Goal: Task Accomplishment & Management: Complete application form

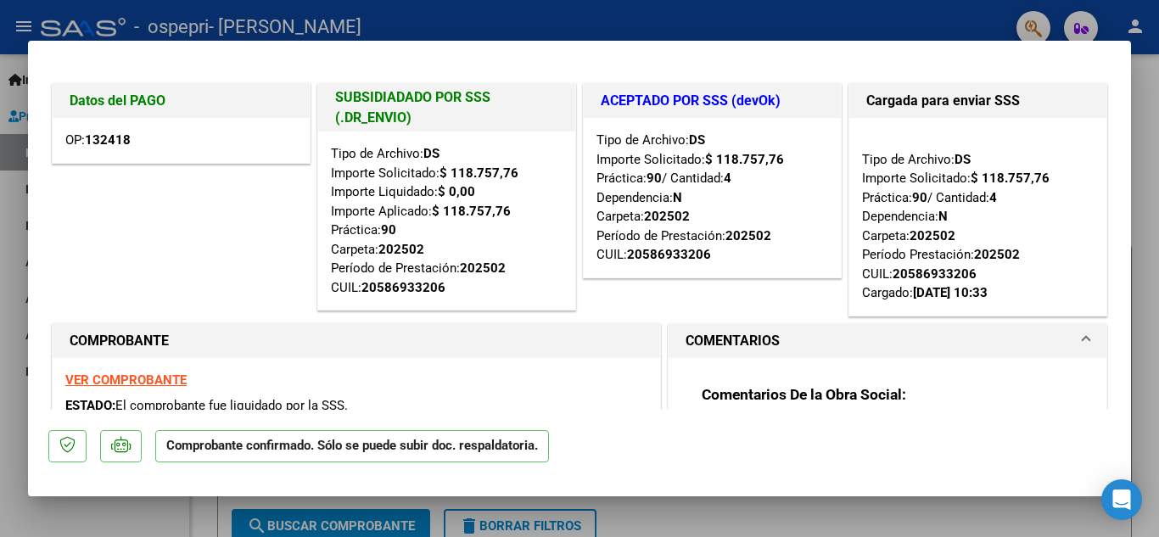
click at [1143, 69] on div at bounding box center [579, 268] width 1159 height 537
type input "$ 0,00"
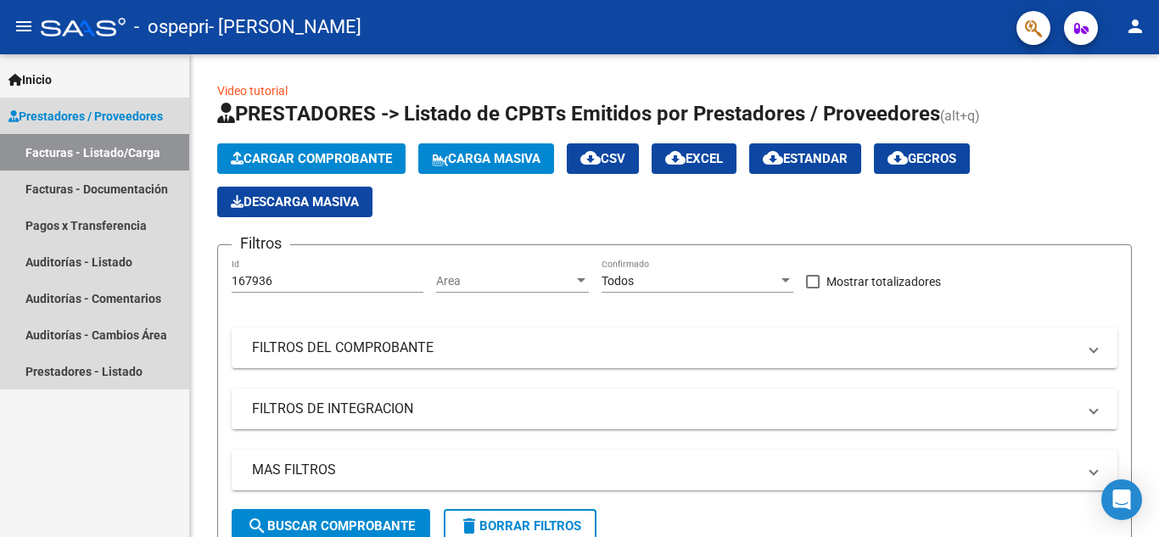
click at [118, 152] on link "Facturas - Listado/Carga" at bounding box center [94, 152] width 189 height 36
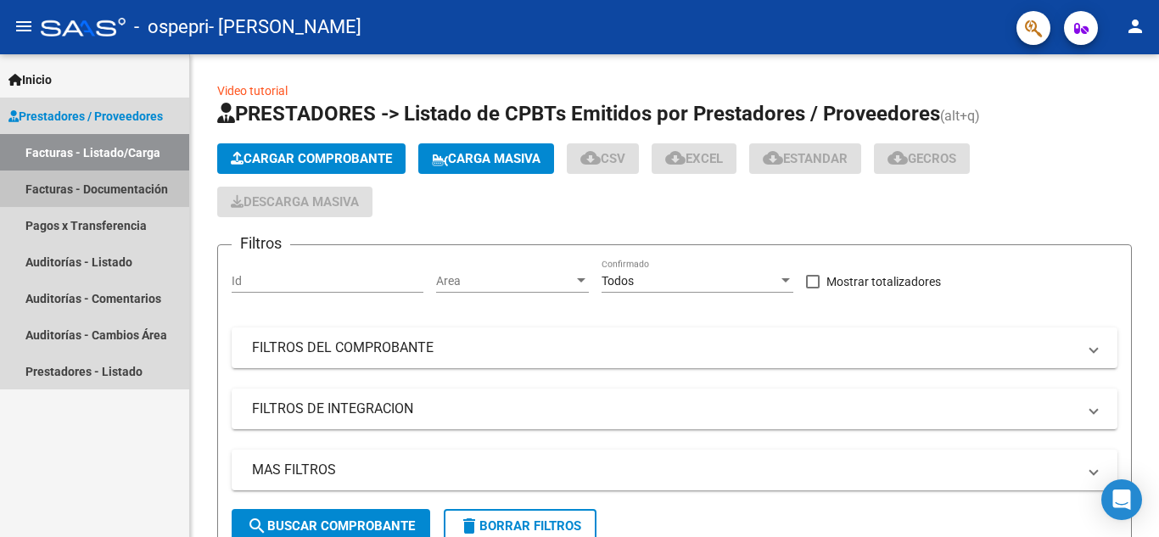
click at [93, 189] on link "Facturas - Documentación" at bounding box center [94, 189] width 189 height 36
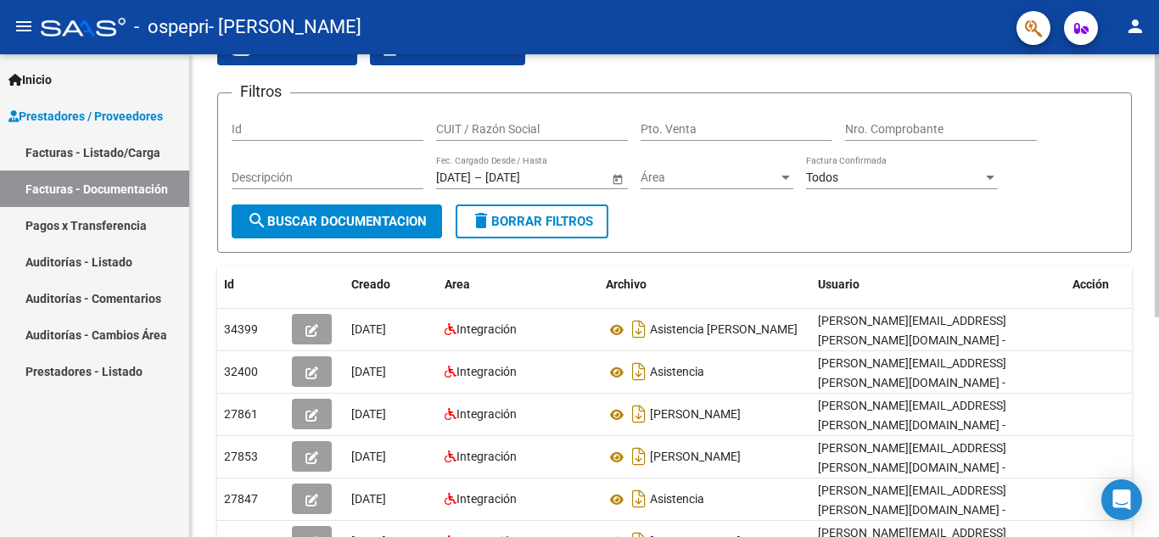
scroll to position [82, 0]
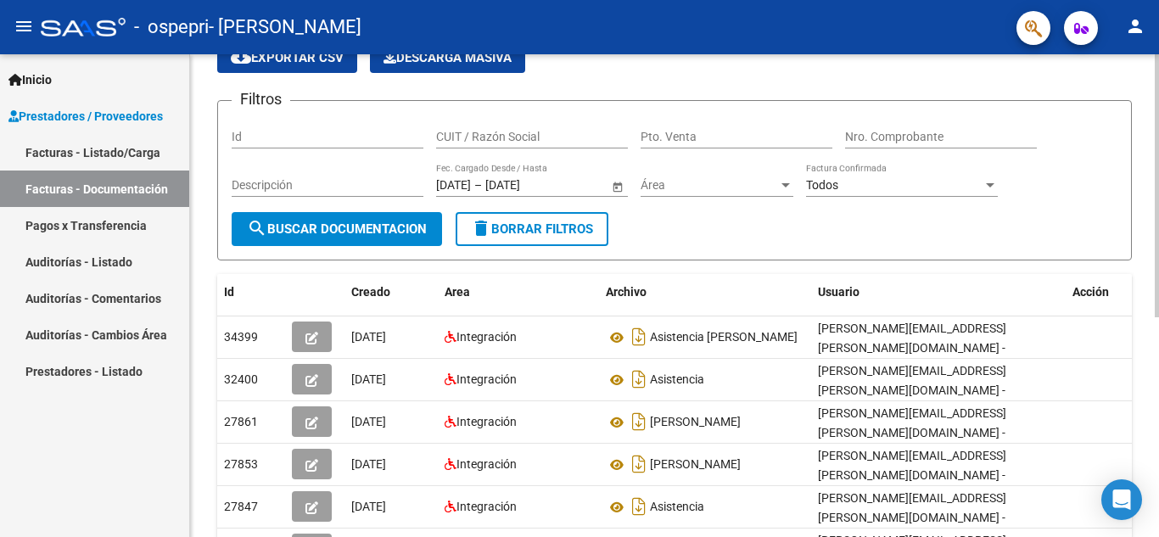
click at [1125, 186] on div "PRESTADORES -> Comprobantes - Documentación Respaldatoria cloud_download Export…" at bounding box center [677, 408] width 974 height 872
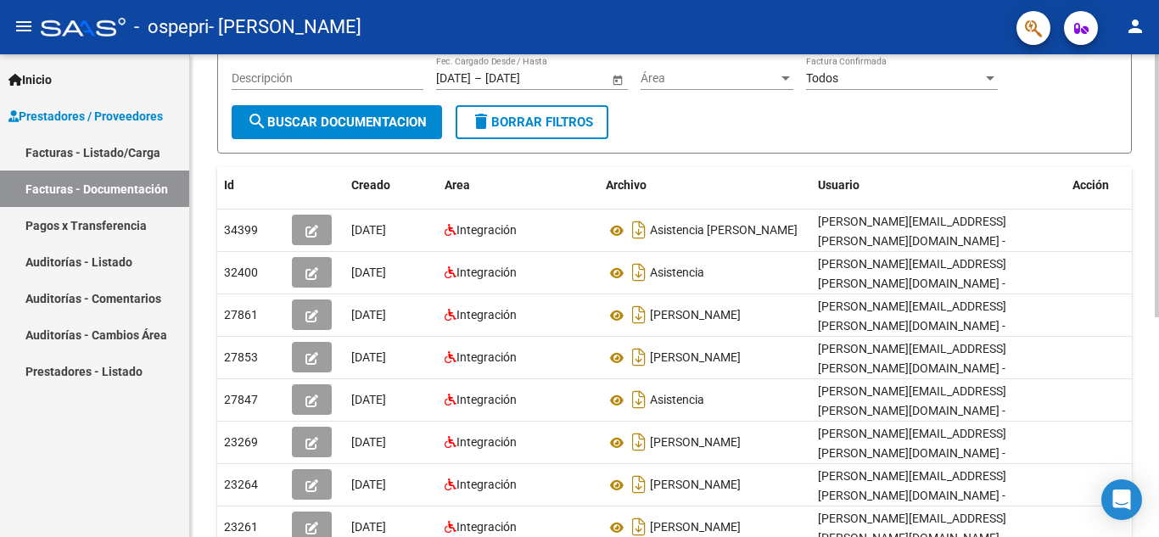
scroll to position [193, 0]
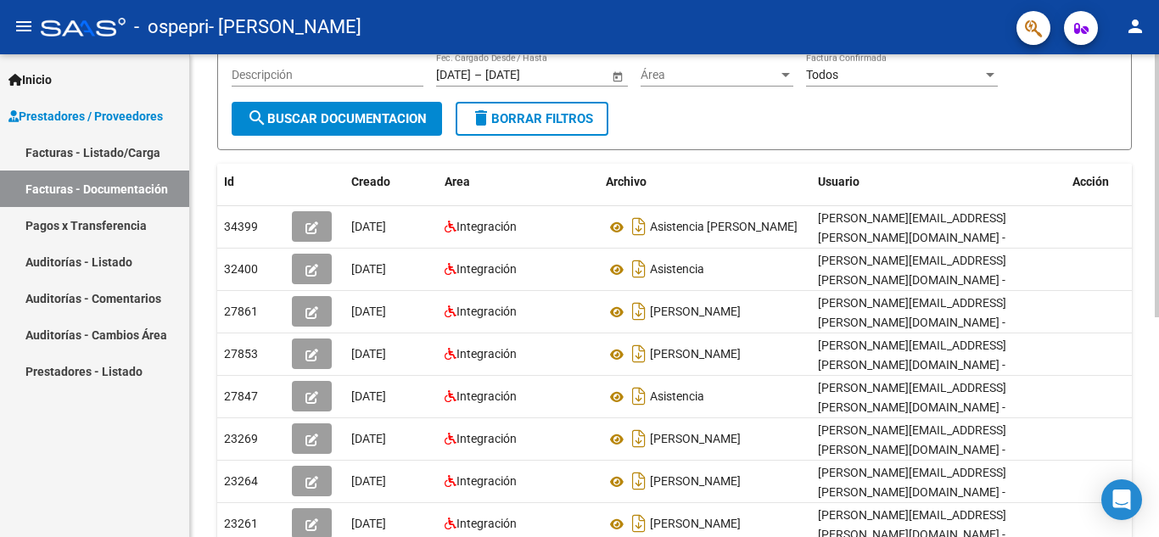
click at [1159, 243] on div at bounding box center [1157, 294] width 4 height 263
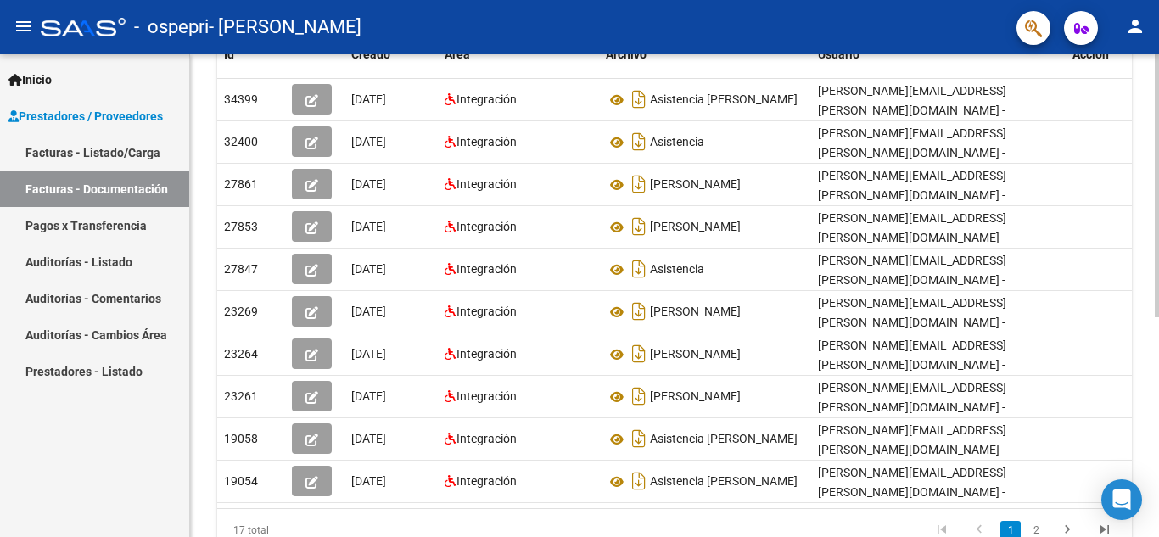
scroll to position [402, 0]
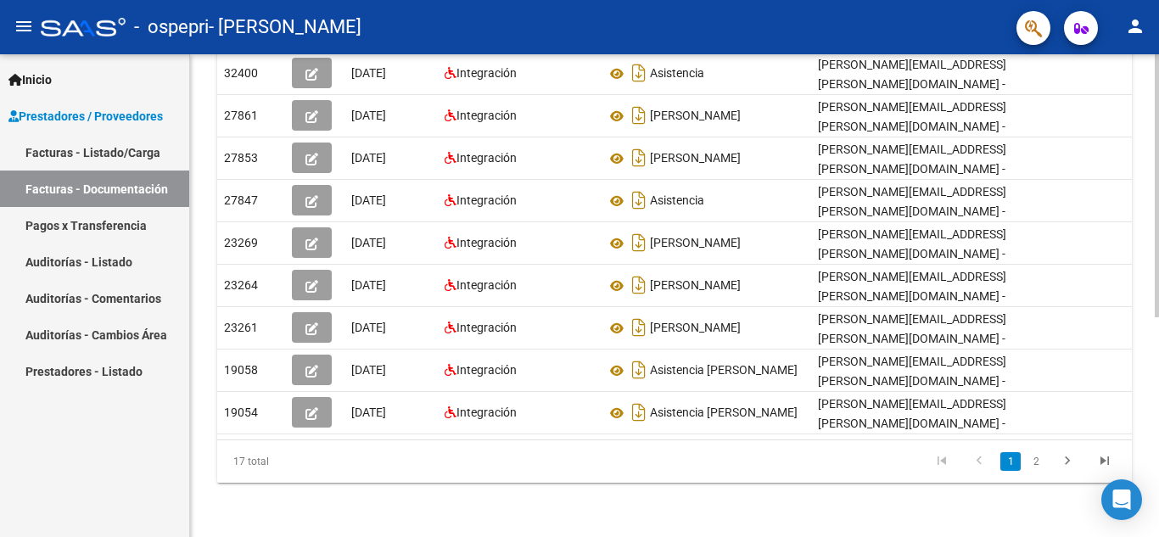
click at [1159, 396] on div at bounding box center [1157, 405] width 4 height 263
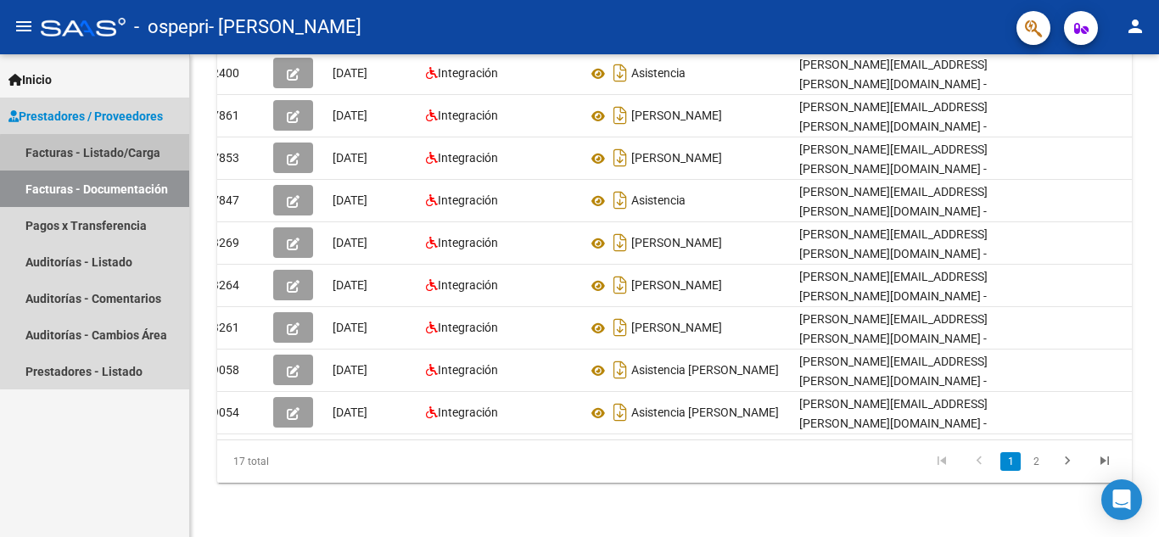
click at [100, 154] on link "Facturas - Listado/Carga" at bounding box center [94, 152] width 189 height 36
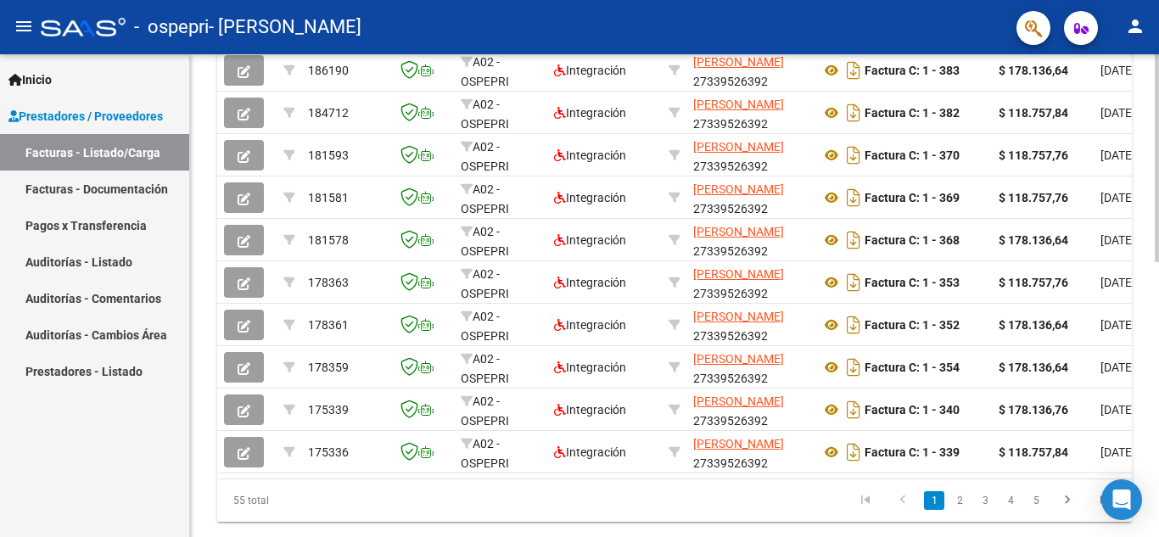
scroll to position [637, 0]
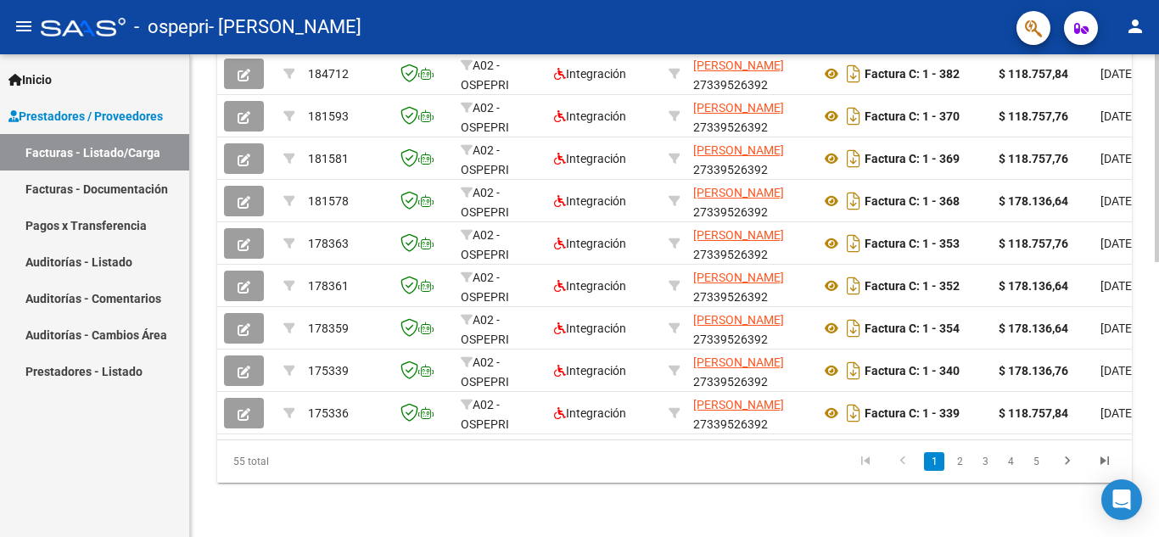
click at [1158, 439] on div at bounding box center [1157, 433] width 4 height 208
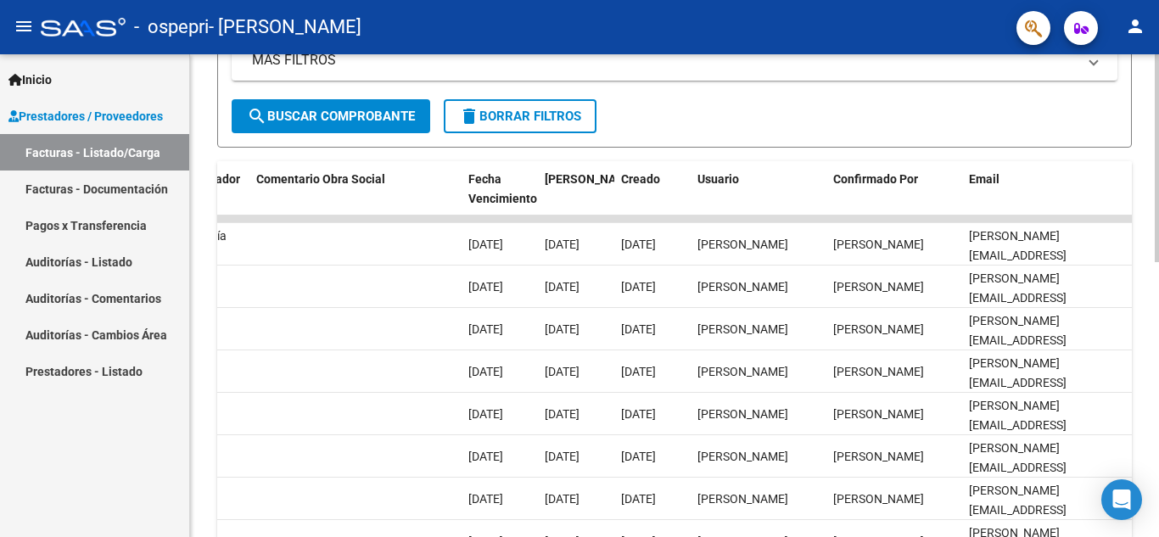
scroll to position [430, 0]
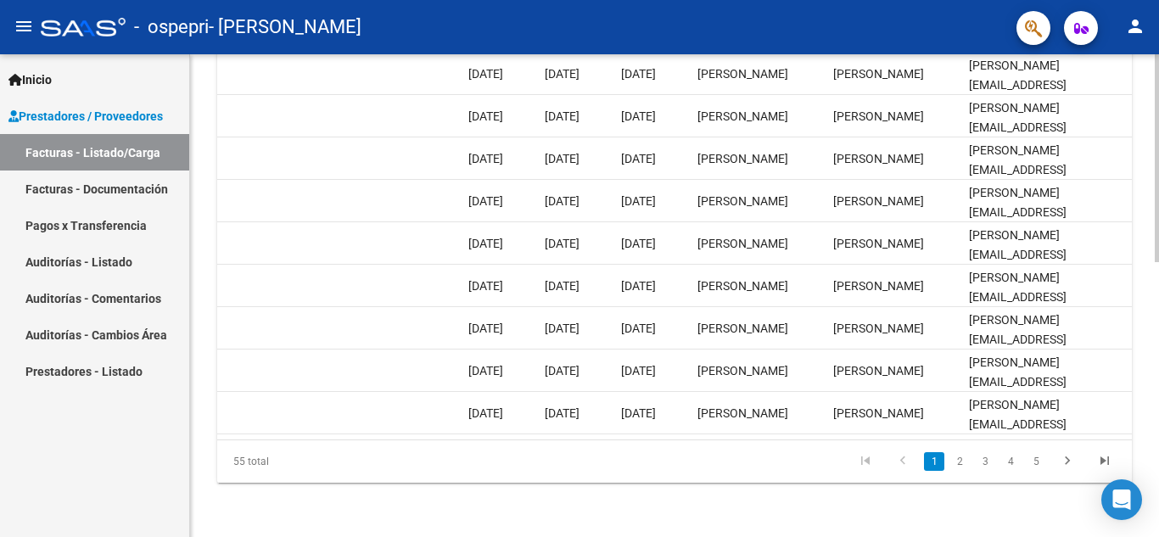
click at [1159, 408] on div at bounding box center [1157, 433] width 4 height 208
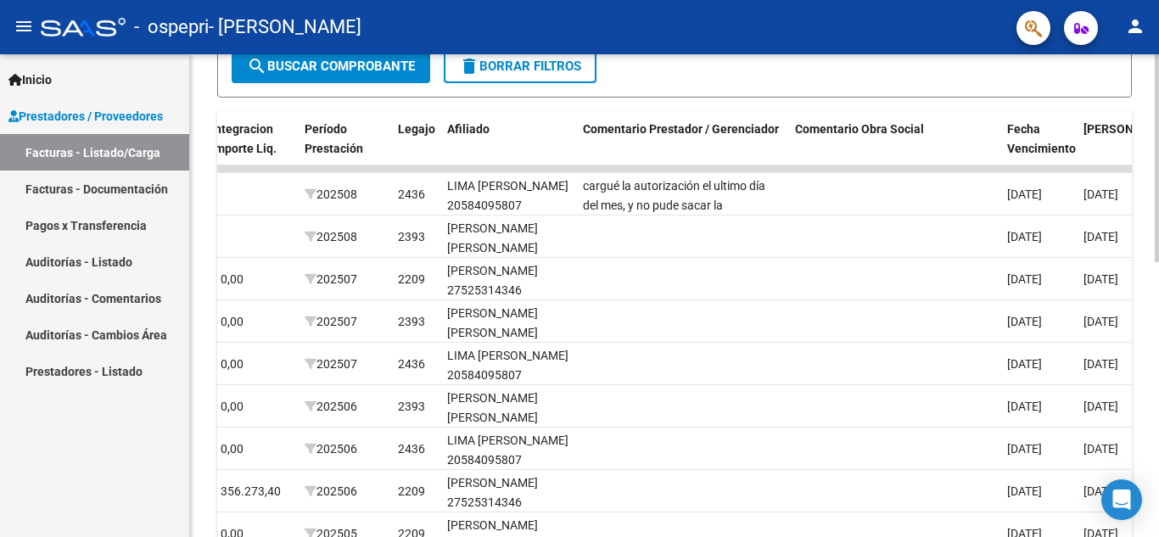
scroll to position [438, 0]
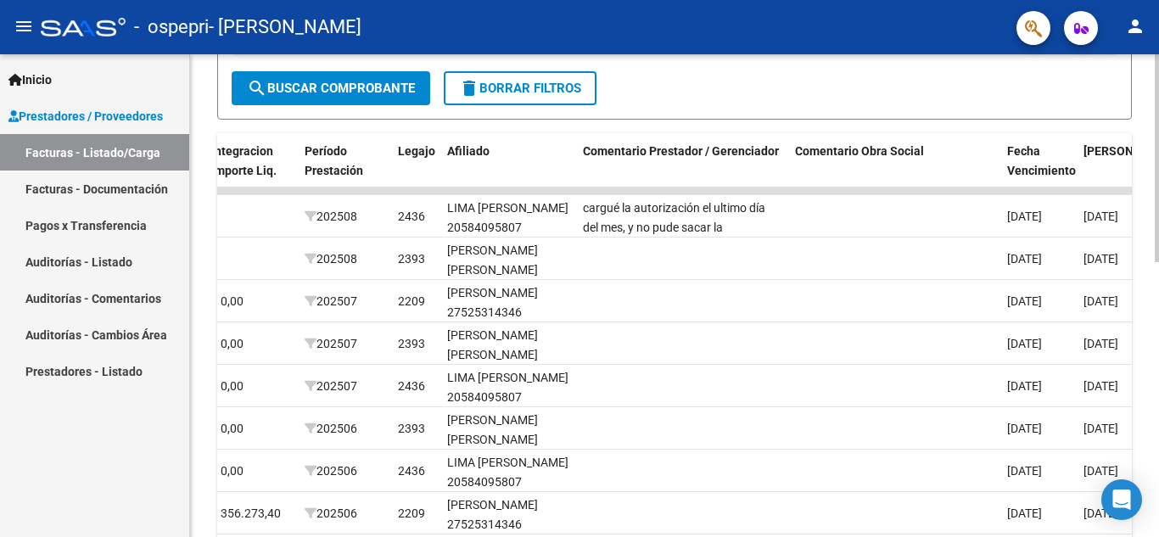
click at [1154, 338] on div "Video tutorial PRESTADORES -> Listado de CPBTs Emitidos por Prestadores / Prove…" at bounding box center [677, 169] width 974 height 1106
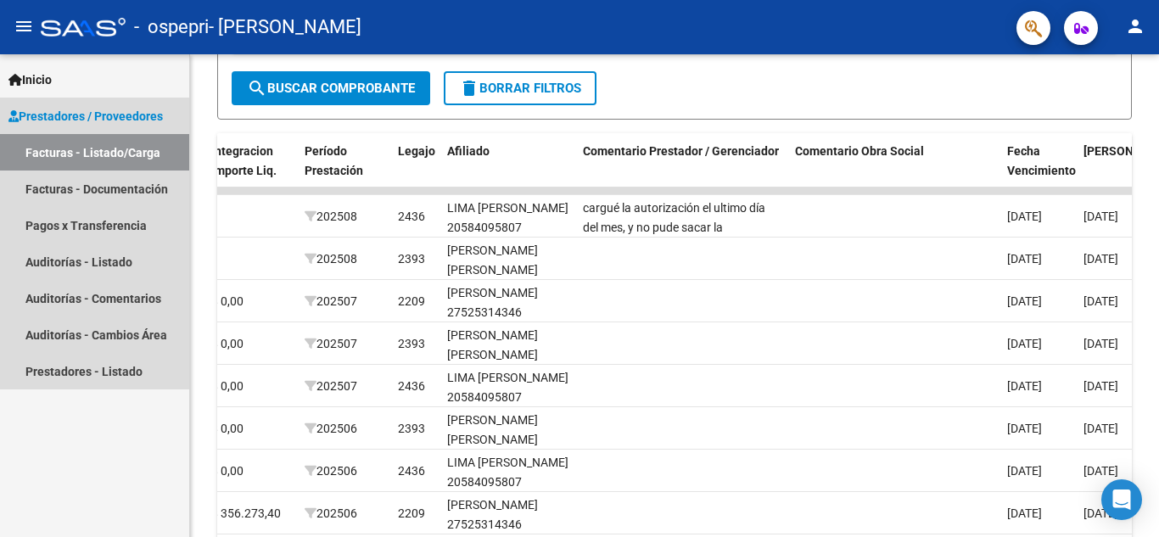
click at [43, 147] on link "Facturas - Listado/Carga" at bounding box center [94, 152] width 189 height 36
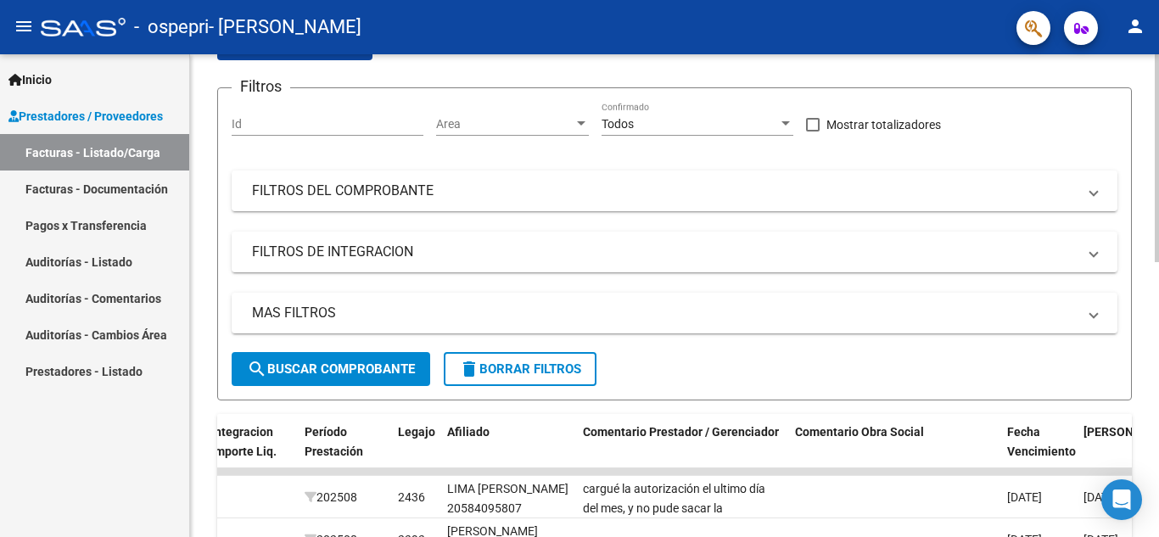
scroll to position [0, 0]
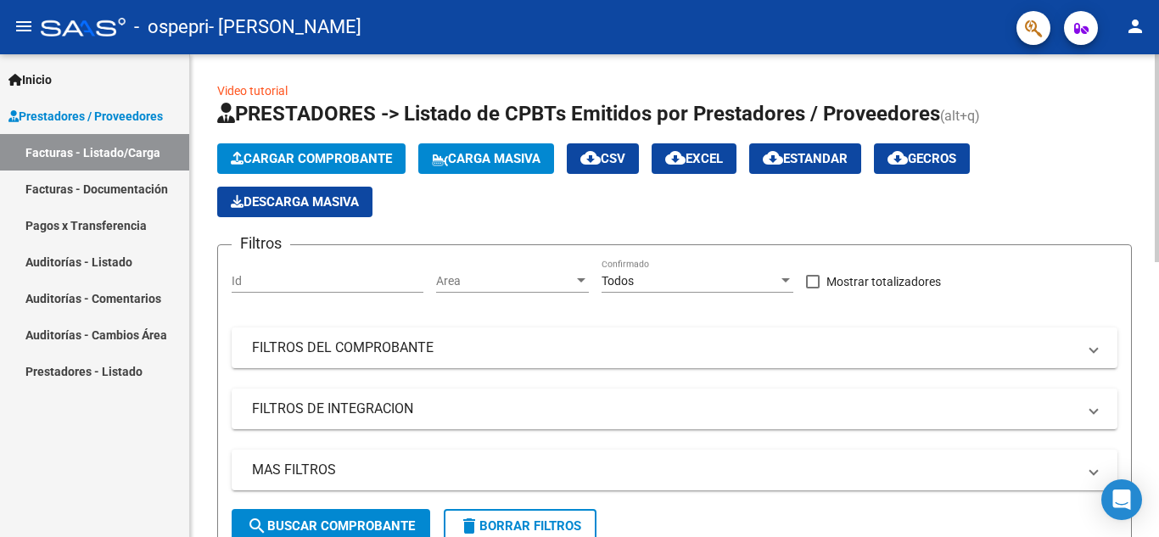
click at [1159, 39] on div "menu - ospepri - [PERSON_NAME] person Inicio Instructivos Contacto OS Prestador…" at bounding box center [579, 268] width 1159 height 537
click at [385, 158] on span "Cargar Comprobante" at bounding box center [311, 158] width 161 height 15
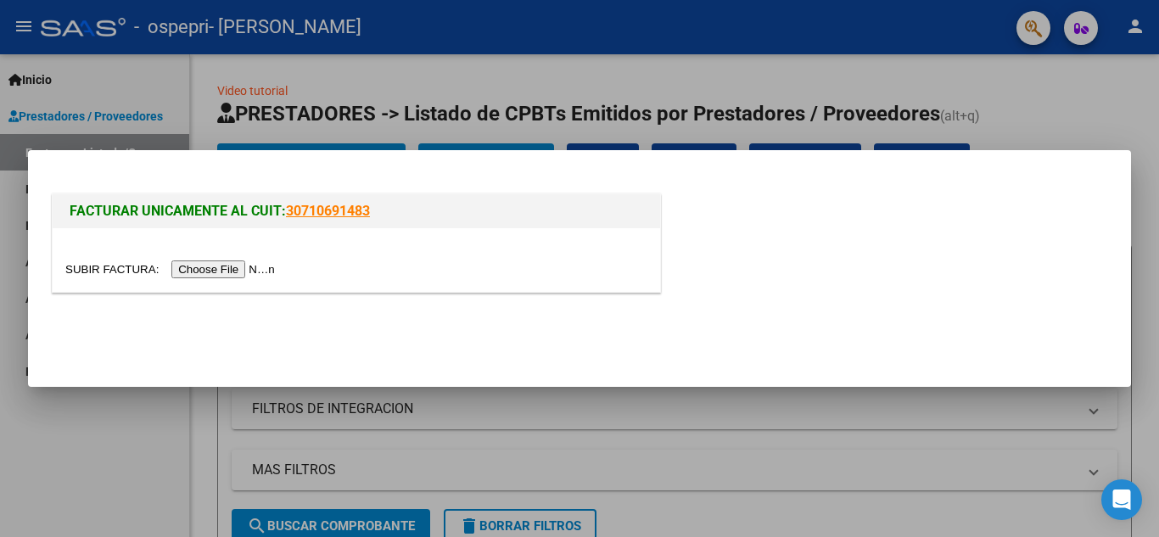
click at [248, 267] on input "file" at bounding box center [172, 270] width 215 height 18
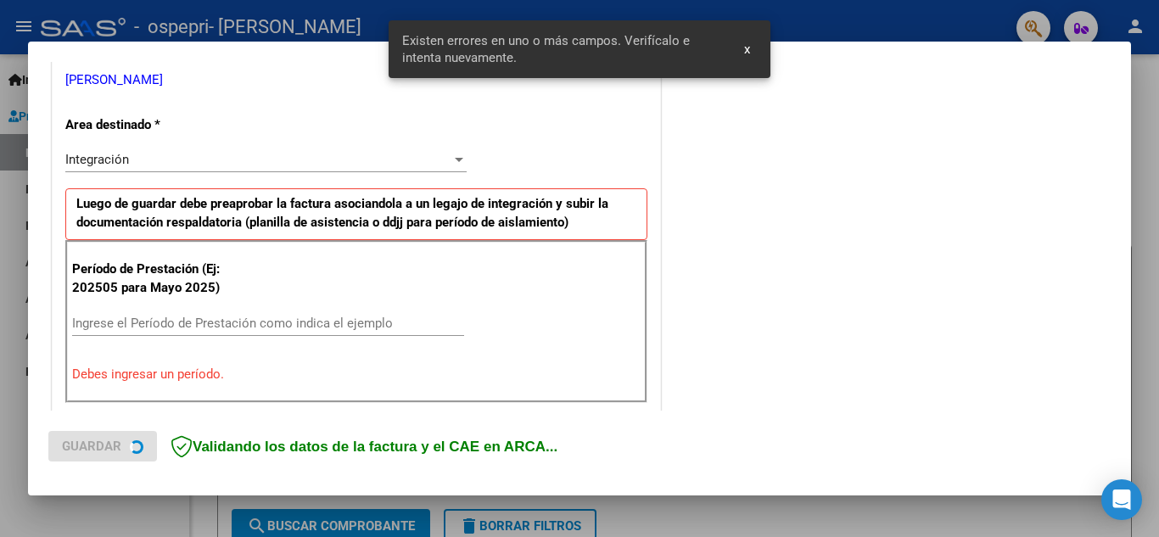
scroll to position [384, 0]
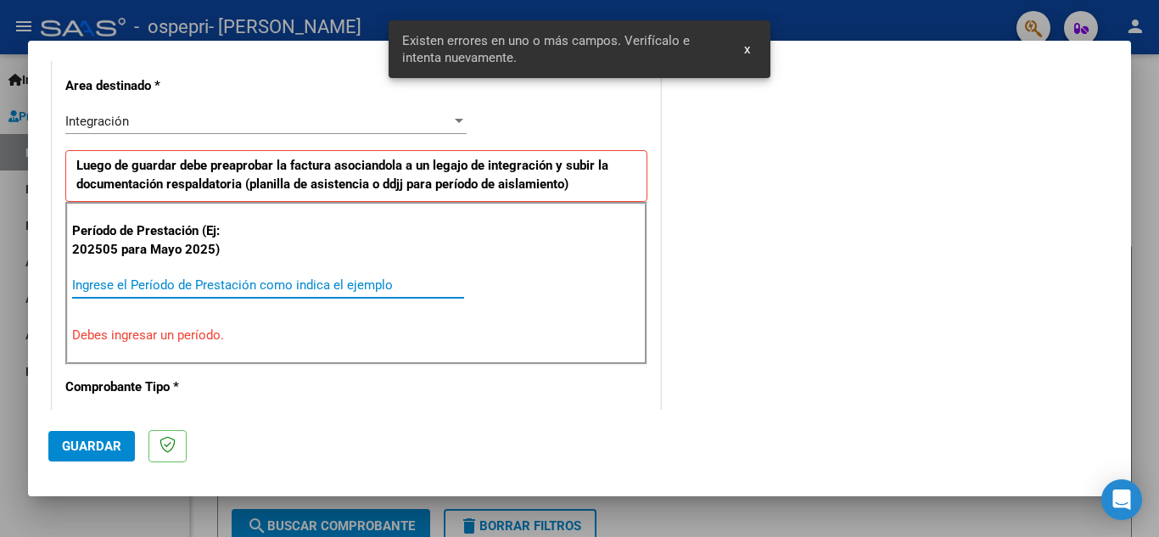
click at [110, 283] on input "Ingrese el Período de Prestación como indica el ejemplo" at bounding box center [268, 285] width 392 height 15
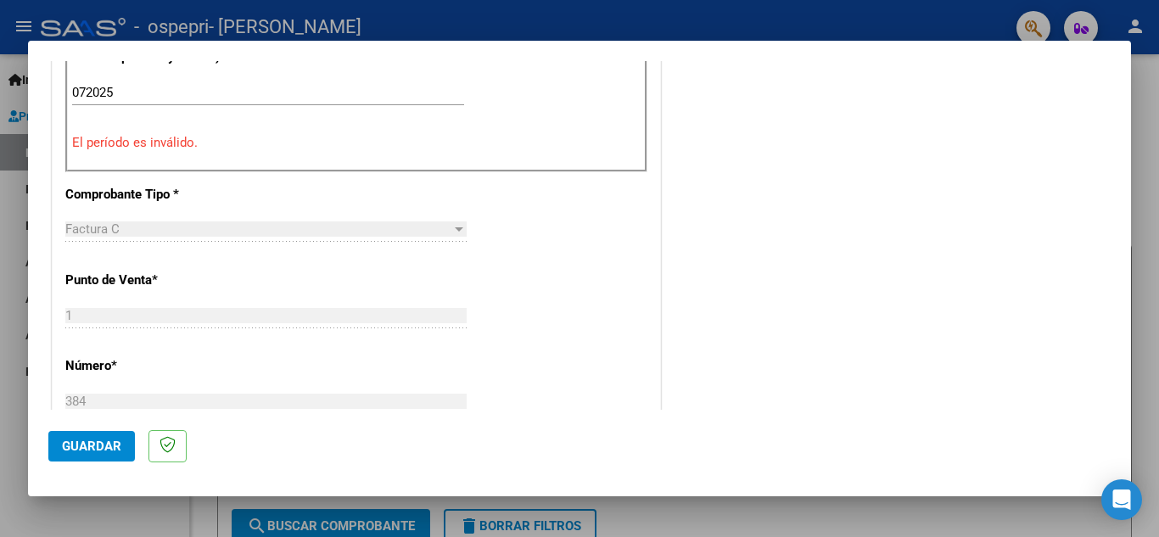
scroll to position [532, 0]
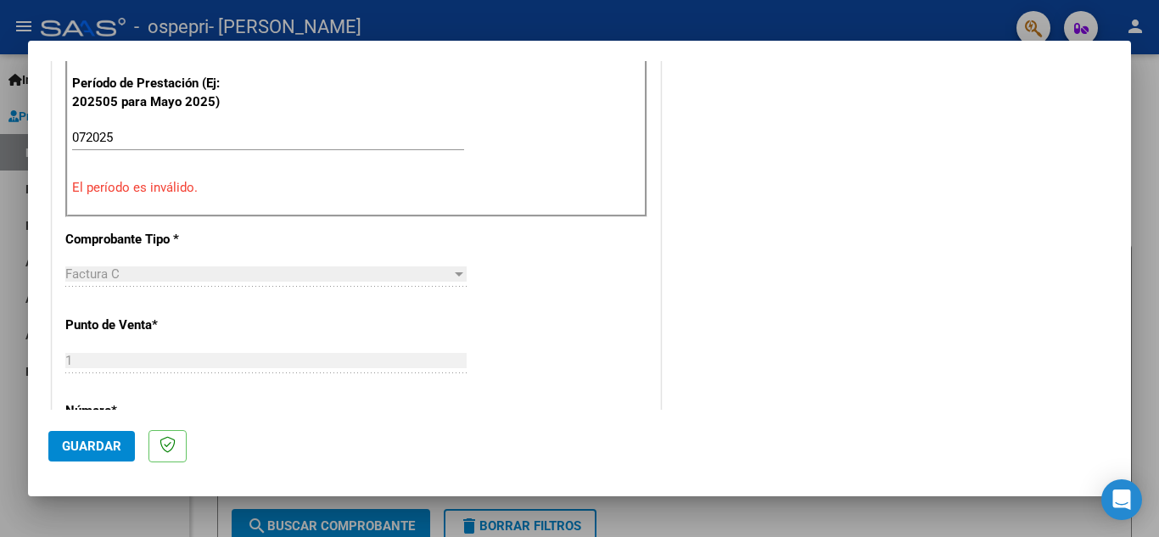
click at [244, 126] on div "072025 Ingrese el Período de Prestación como indica el ejemplo" at bounding box center [268, 137] width 392 height 25
type input "0"
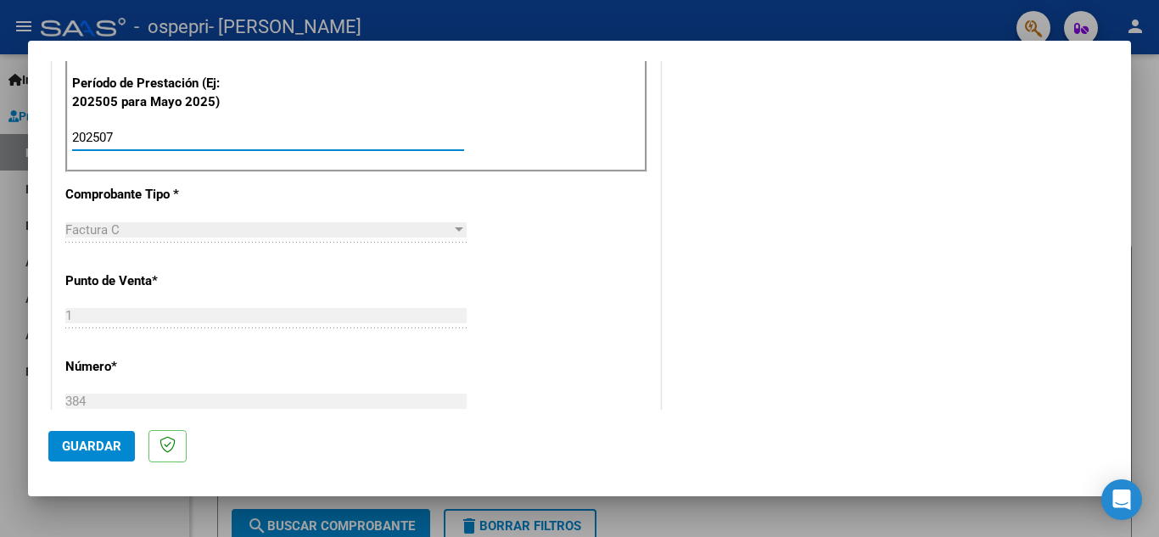
type input "202507"
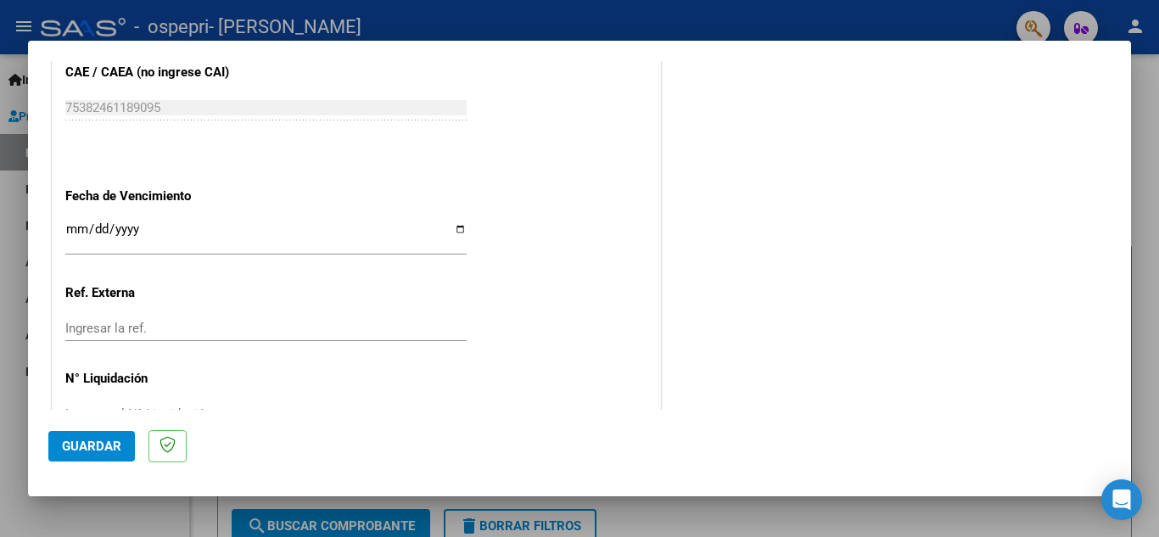
scroll to position [1114, 0]
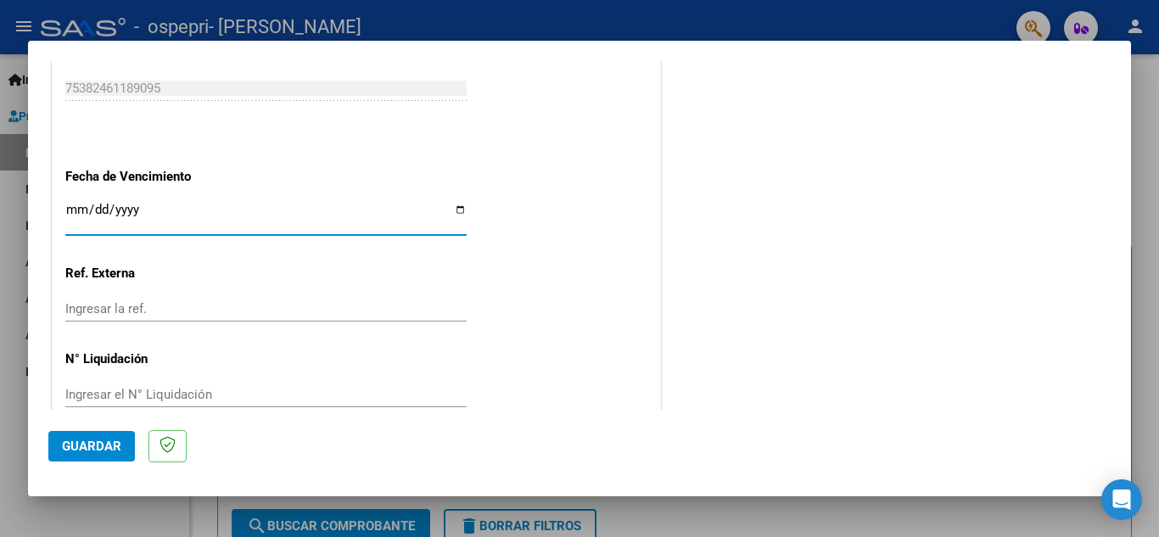
click at [456, 214] on input "Ingresar la fecha" at bounding box center [265, 216] width 401 height 27
type input "[DATE]"
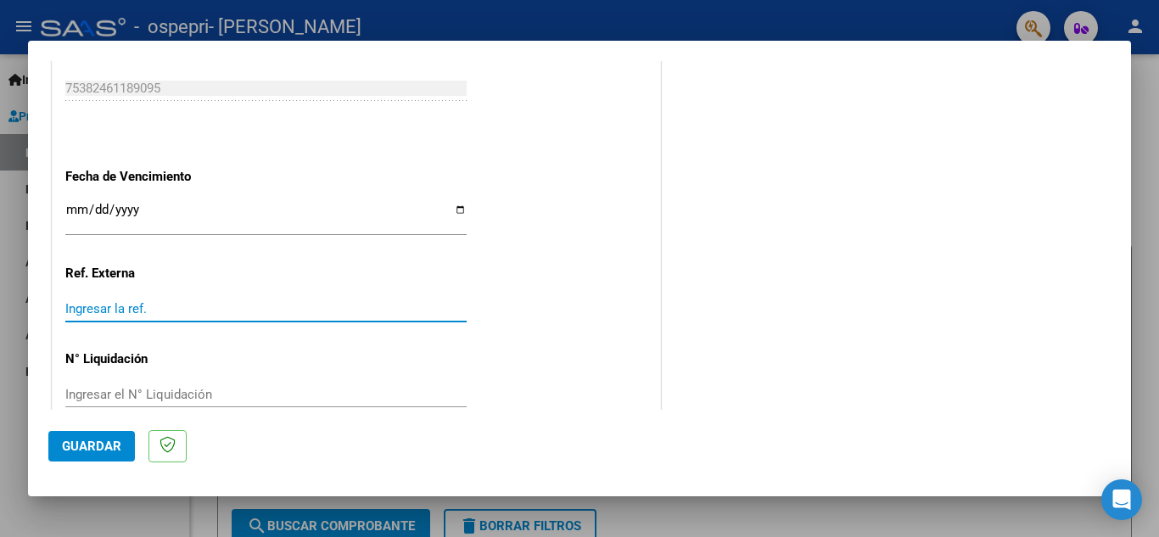
click at [142, 306] on input "Ingresar la ref." at bounding box center [265, 308] width 401 height 15
click at [131, 311] on input "Ingresar la ref." at bounding box center [265, 308] width 401 height 15
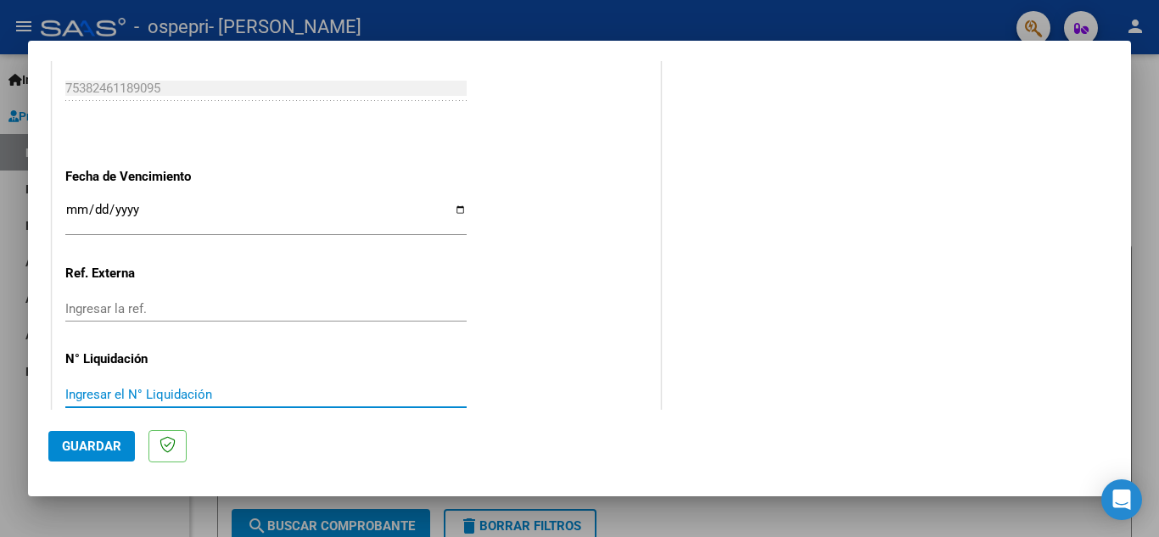
click at [193, 395] on input "Ingresar el N° Liquidación" at bounding box center [265, 394] width 401 height 15
type input "266644"
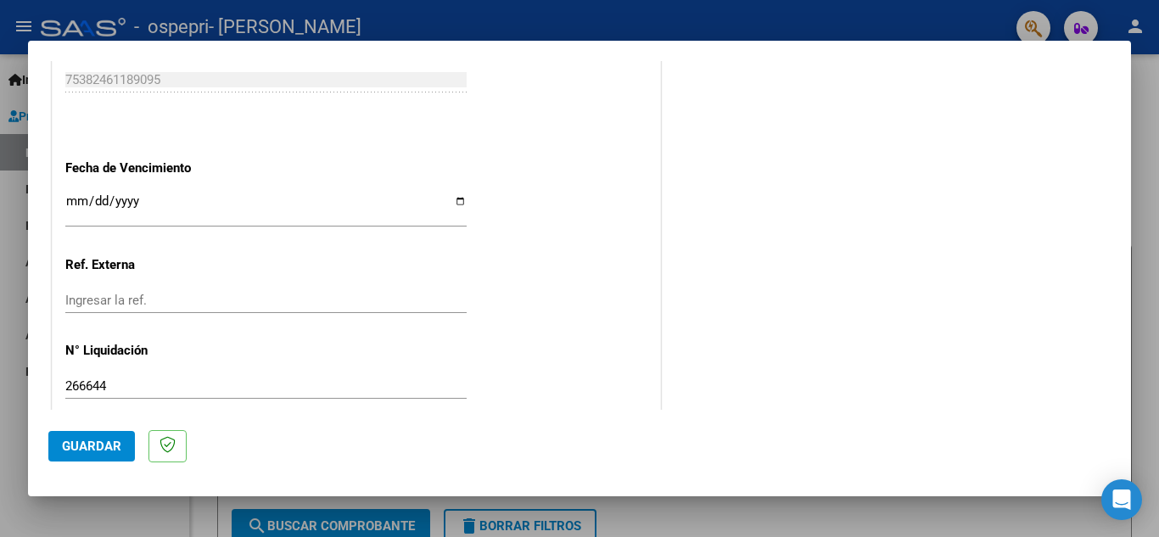
scroll to position [1145, 0]
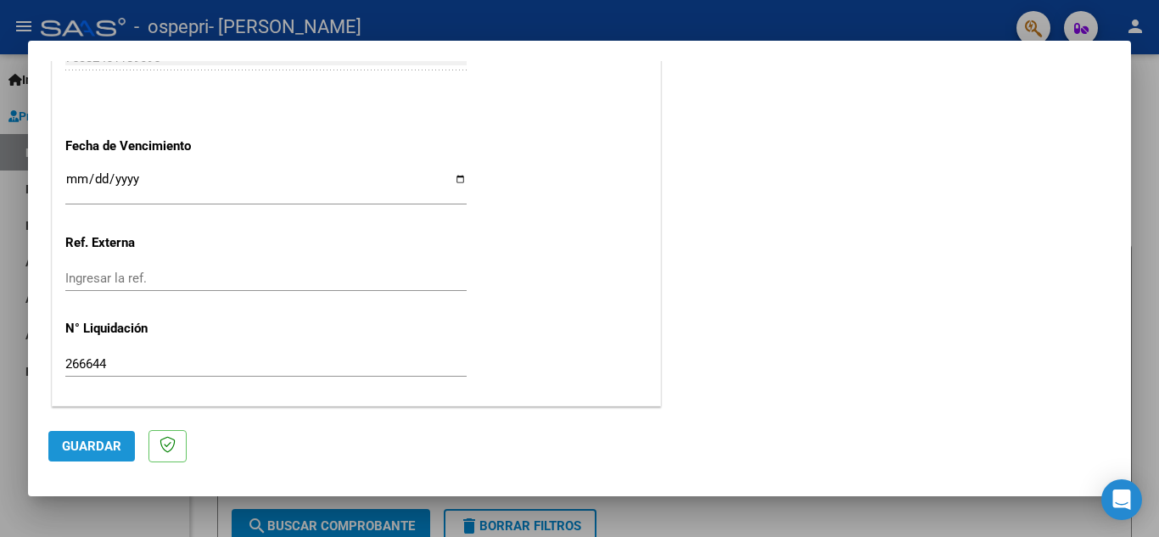
click at [108, 446] on span "Guardar" at bounding box center [91, 446] width 59 height 15
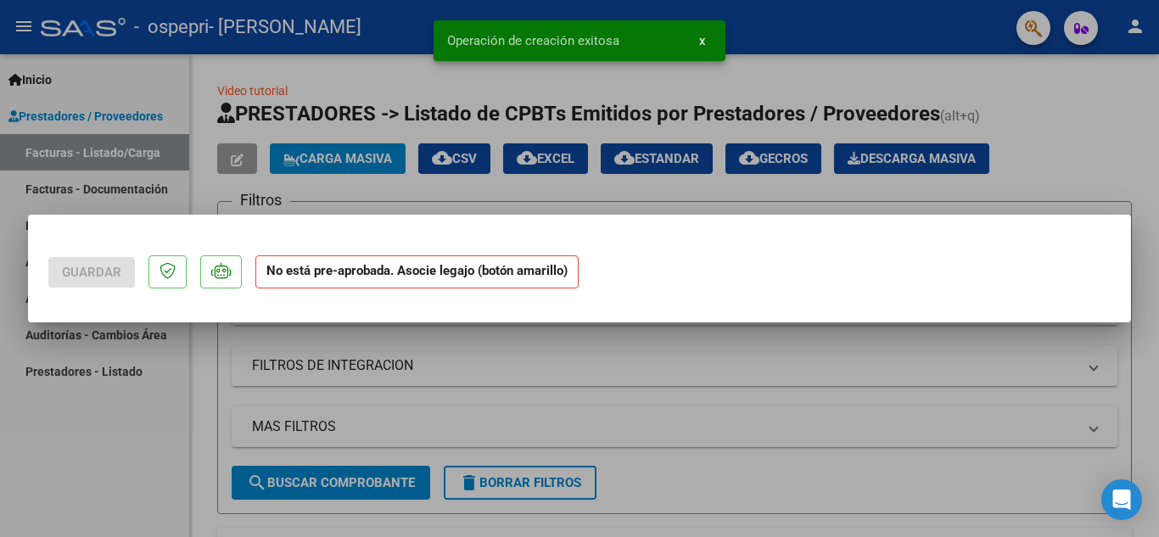
scroll to position [0, 0]
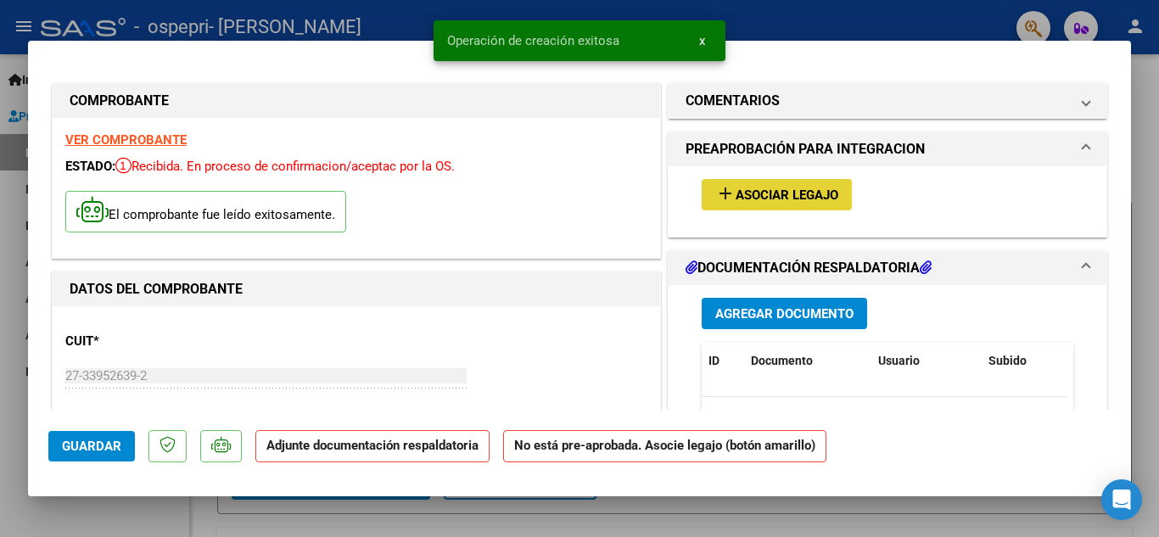
click at [780, 194] on span "Asociar Legajo" at bounding box center [787, 195] width 103 height 15
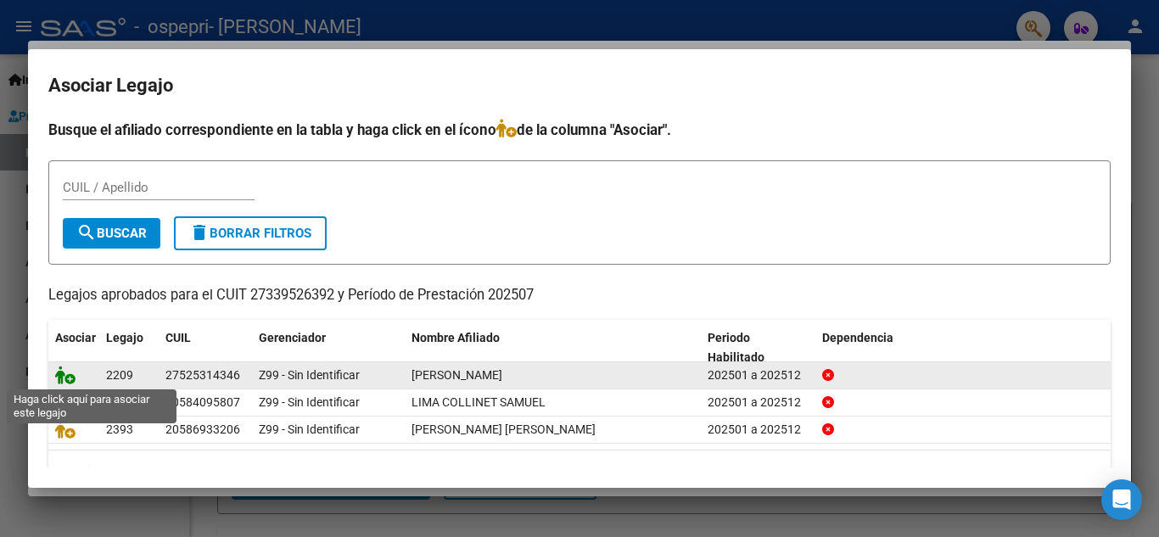
click at [62, 380] on icon at bounding box center [65, 375] width 20 height 19
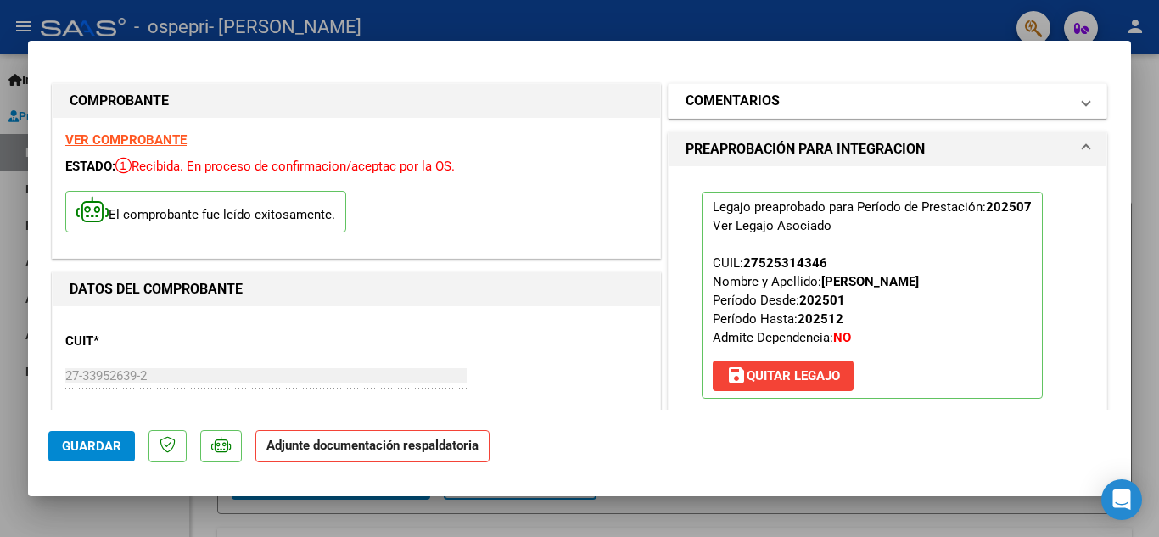
click at [1051, 106] on mat-panel-title "COMENTARIOS" at bounding box center [878, 101] width 384 height 20
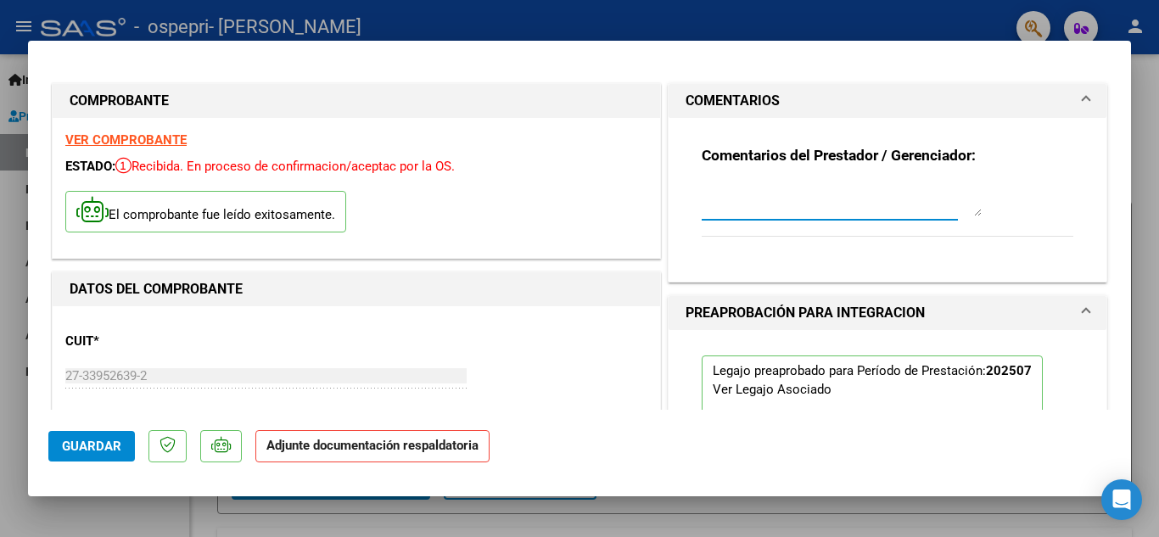
click at [816, 207] on textarea at bounding box center [842, 199] width 280 height 34
click at [800, 192] on textarea "diferencia por prestacion brindadada en el mes de [DATE]. al recibir la op, me …" at bounding box center [842, 199] width 280 height 34
drag, startPoint x: 858, startPoint y: 193, endPoint x: 841, endPoint y: 191, distance: 17.1
click at [841, 191] on textarea "diferencia por prestación brindadada en el mes de [DATE]. al recibir la op, me …" at bounding box center [842, 199] width 280 height 34
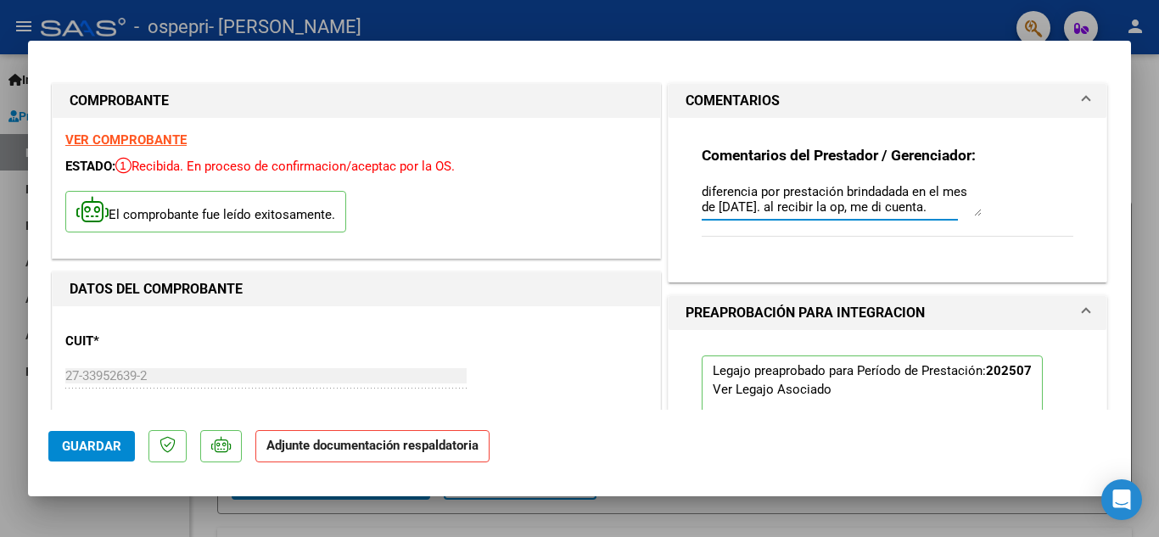
click at [902, 192] on textarea "diferencia por prestación brindadada en el mes de [DATE]. al recibir la op, me …" at bounding box center [842, 199] width 280 height 34
click at [746, 205] on textarea "diferencia por prestación brindada en el mes de [DATE]. al recibir la op, me di…" at bounding box center [842, 199] width 280 height 34
click at [905, 209] on textarea "diferencia por prestación brindada en el mes de julio25. Al recibir la op, me d…" at bounding box center [842, 199] width 280 height 34
type textarea "diferencia por prestación brindada en el mes de julio25. Al recibir la op, me d…"
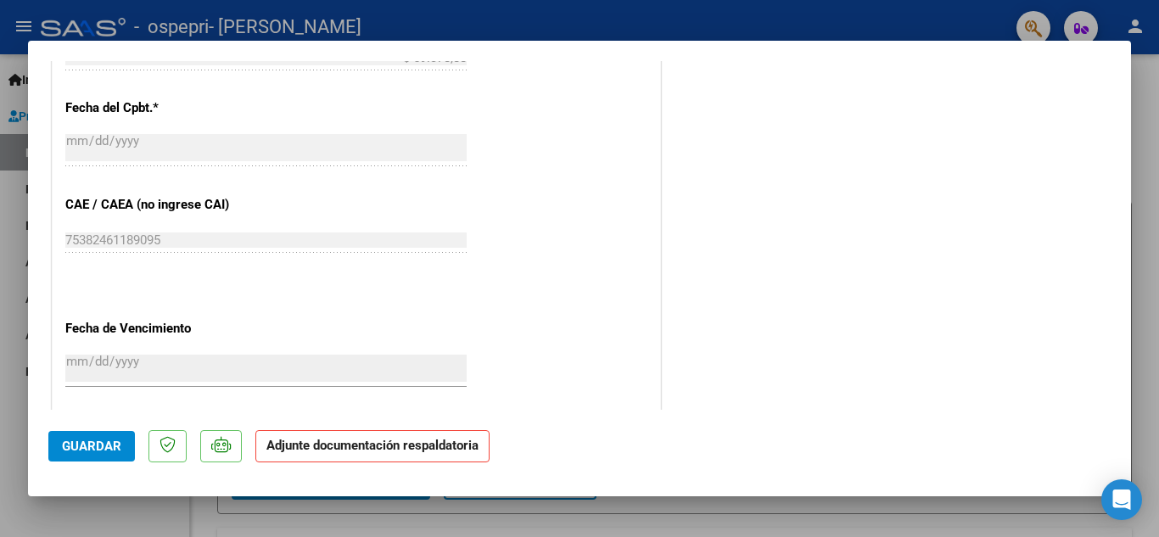
scroll to position [1170, 0]
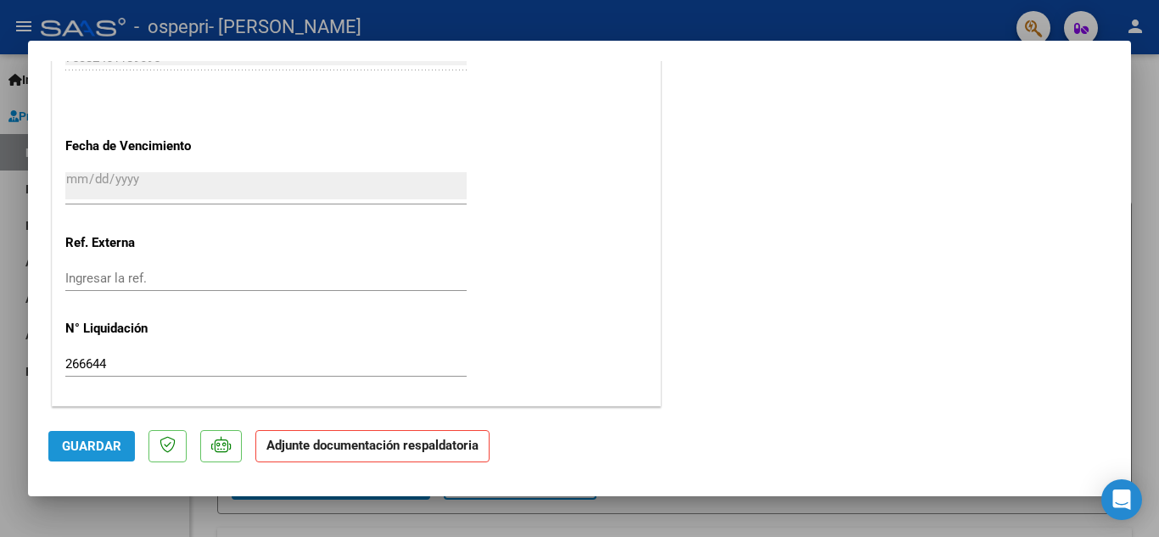
click at [102, 440] on span "Guardar" at bounding box center [91, 446] width 59 height 15
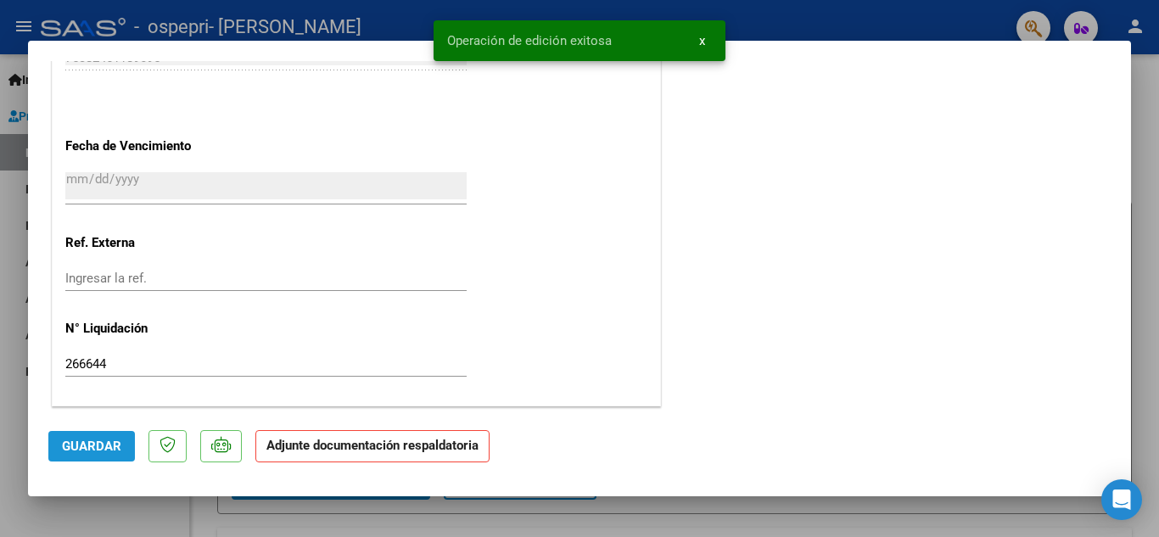
click at [102, 440] on span "Guardar" at bounding box center [91, 446] width 59 height 15
click at [702, 40] on span "x" at bounding box center [702, 40] width 6 height 15
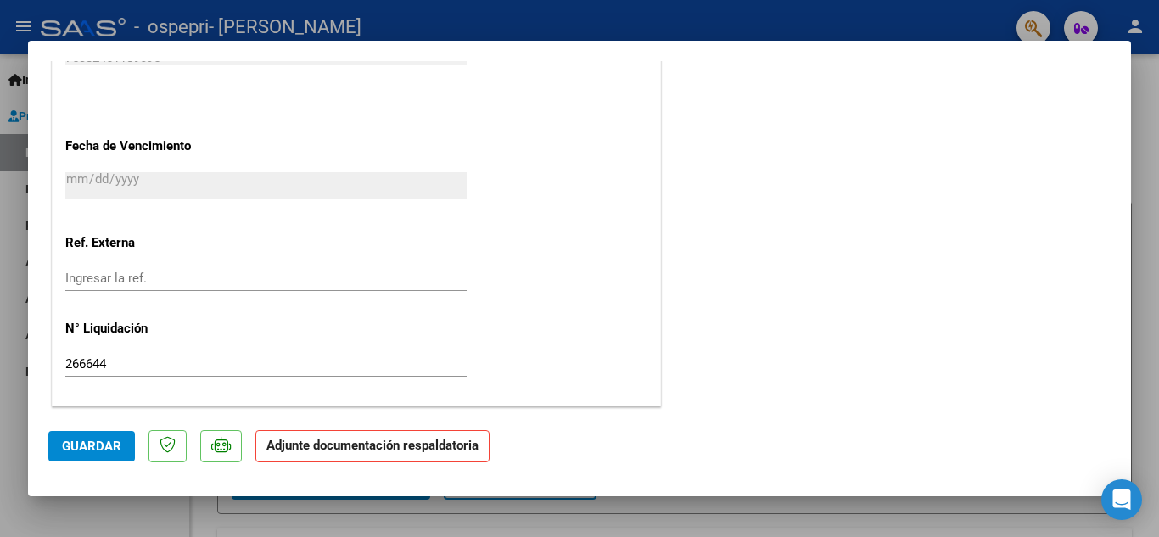
click at [699, 17] on div at bounding box center [579, 268] width 1159 height 537
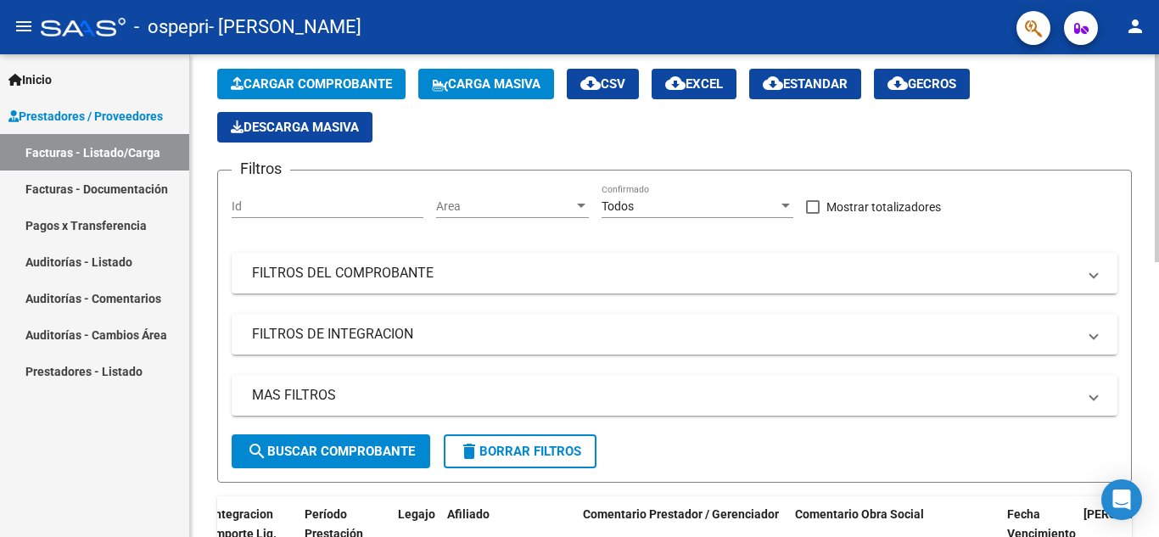
scroll to position [0, 0]
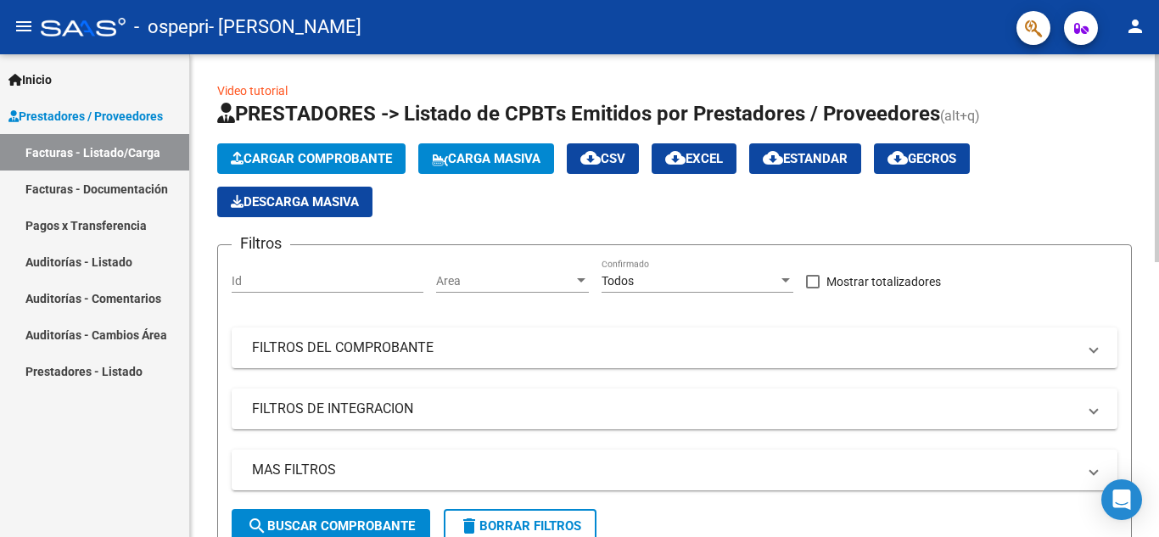
click at [1159, 3] on div "menu - ospepri - [PERSON_NAME] person Inicio Instructivos Contacto OS Prestador…" at bounding box center [579, 268] width 1159 height 537
click at [1141, 25] on mat-icon "person" at bounding box center [1135, 26] width 20 height 20
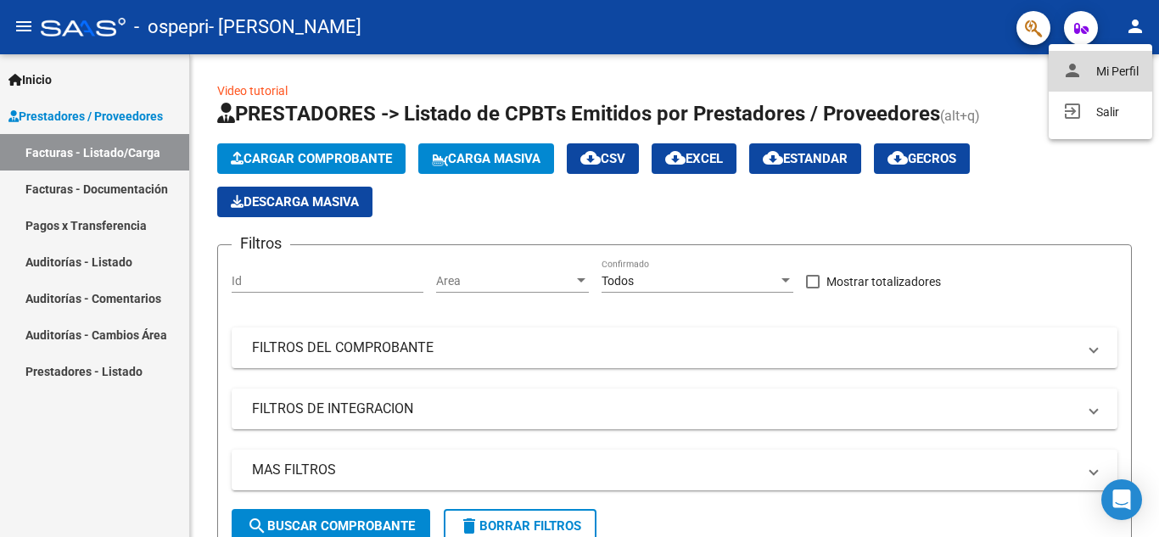
click at [1108, 71] on button "person Mi Perfil" at bounding box center [1101, 71] width 104 height 41
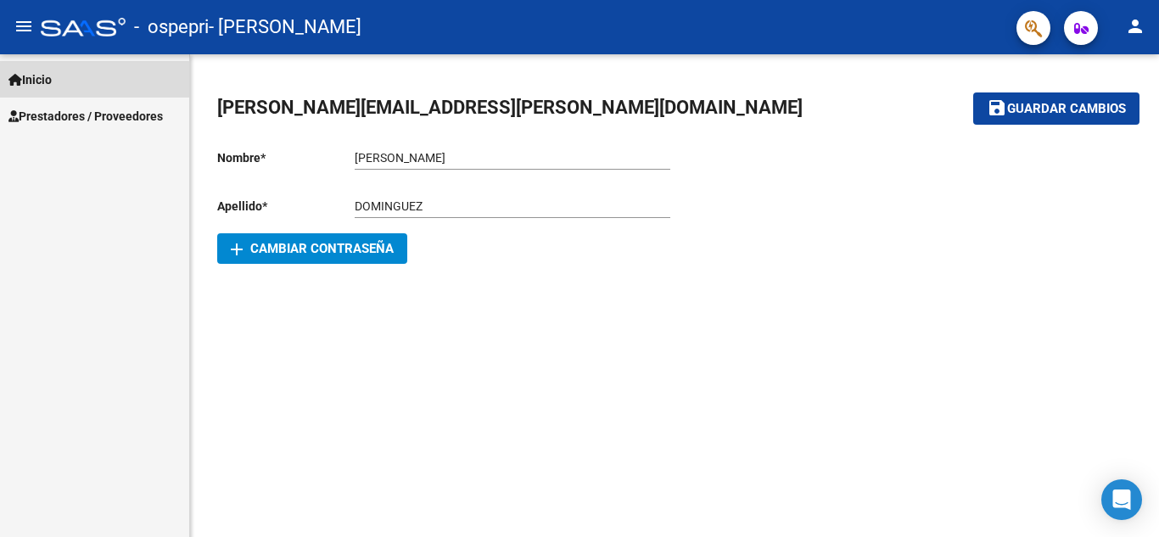
click at [52, 82] on span "Inicio" at bounding box center [29, 79] width 43 height 19
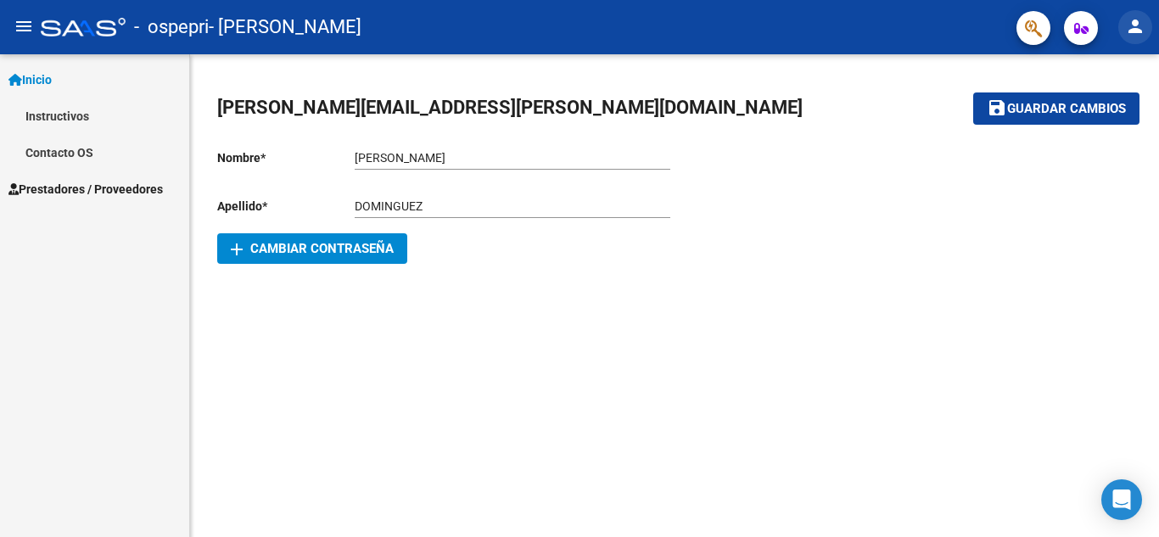
click at [1134, 27] on mat-icon "person" at bounding box center [1135, 26] width 20 height 20
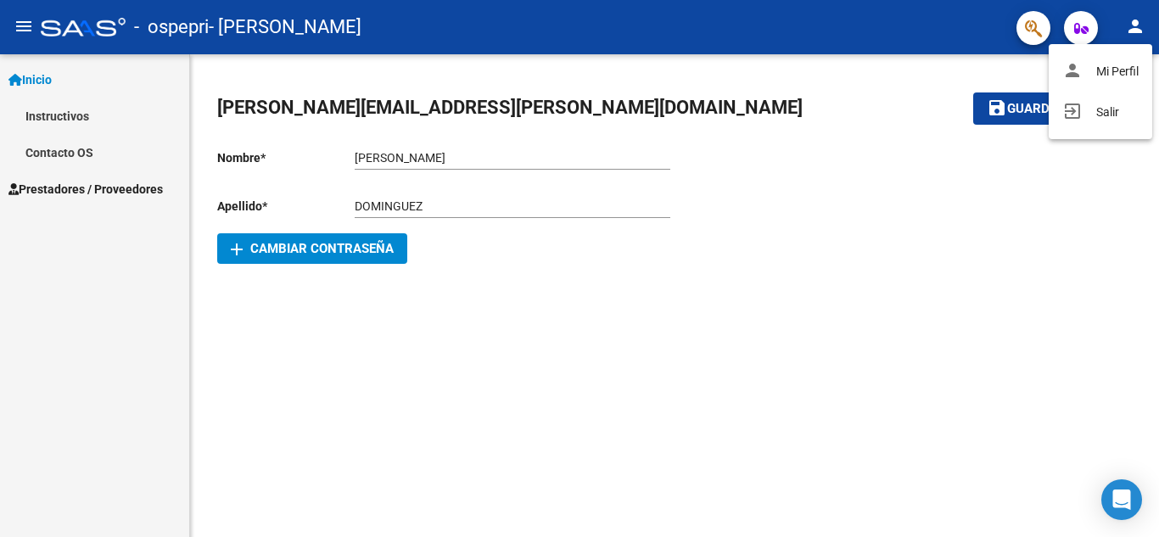
click at [1134, 27] on div at bounding box center [579, 268] width 1159 height 537
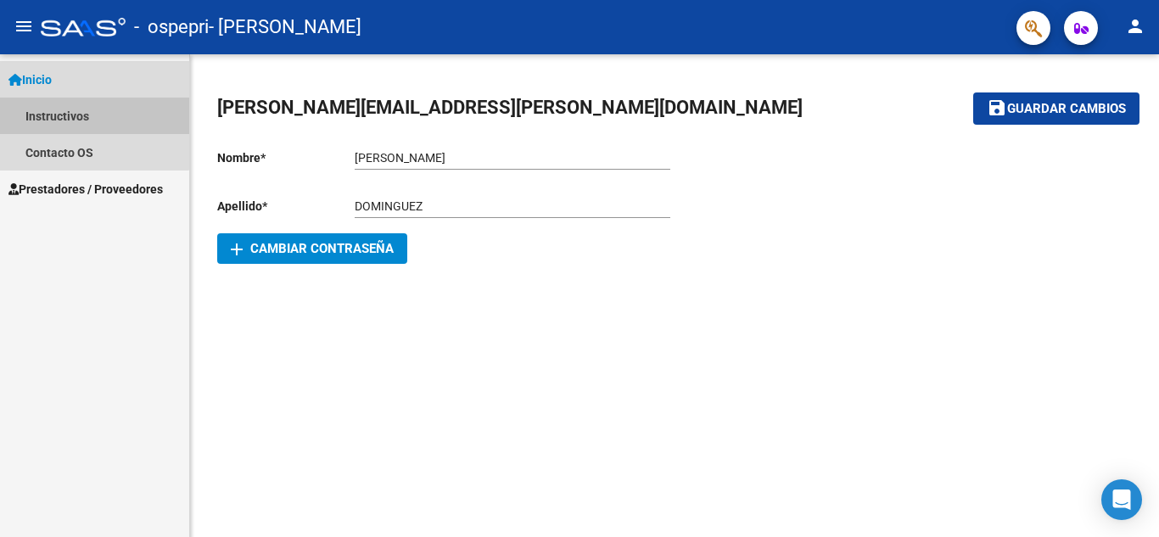
click at [70, 115] on link "Instructivos" at bounding box center [94, 116] width 189 height 36
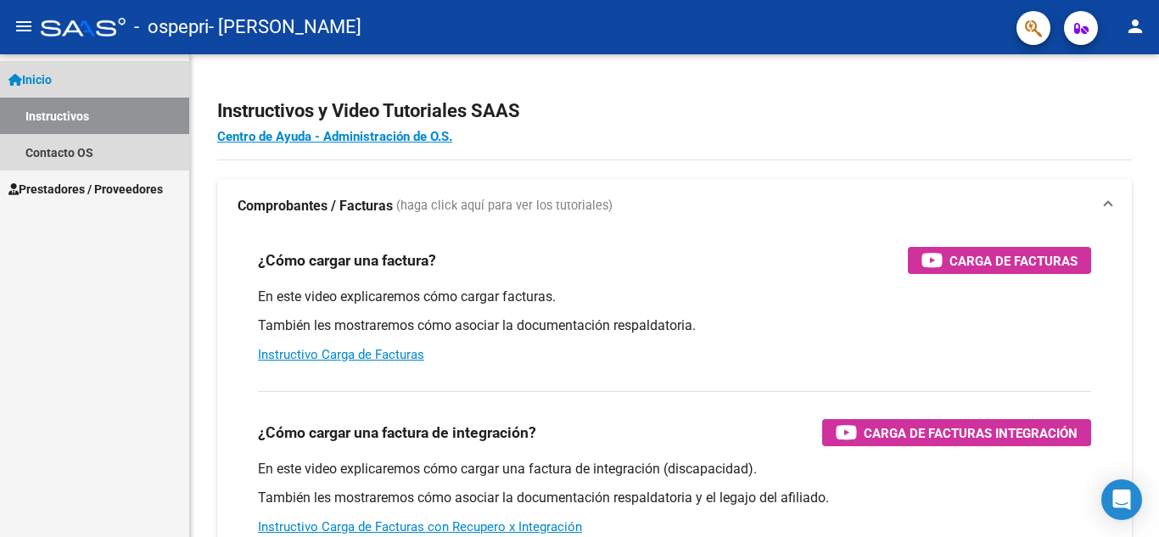
click at [52, 72] on span "Inicio" at bounding box center [29, 79] width 43 height 19
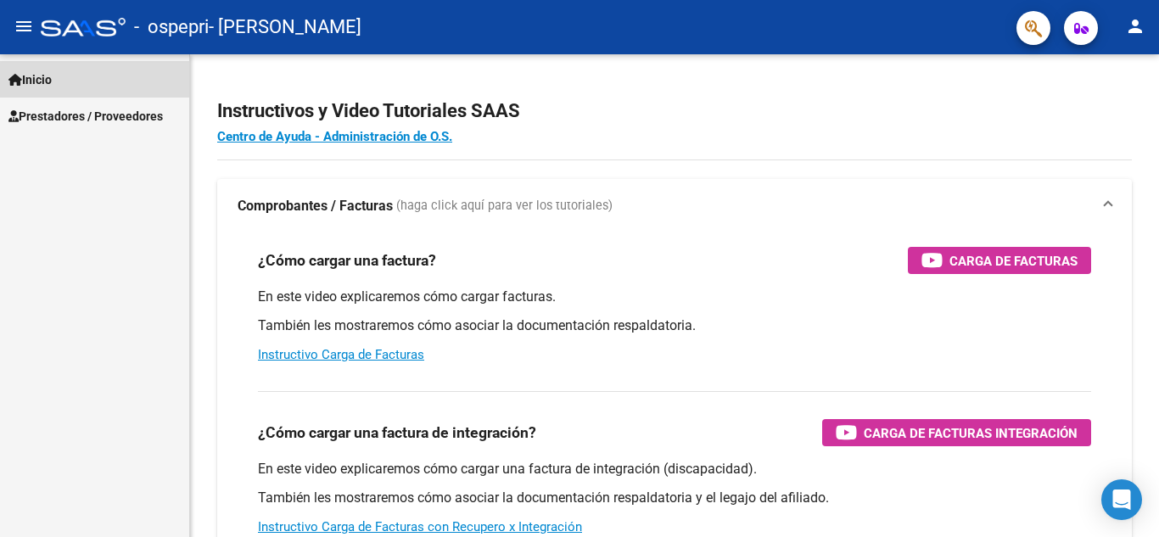
click at [52, 72] on span "Inicio" at bounding box center [29, 79] width 43 height 19
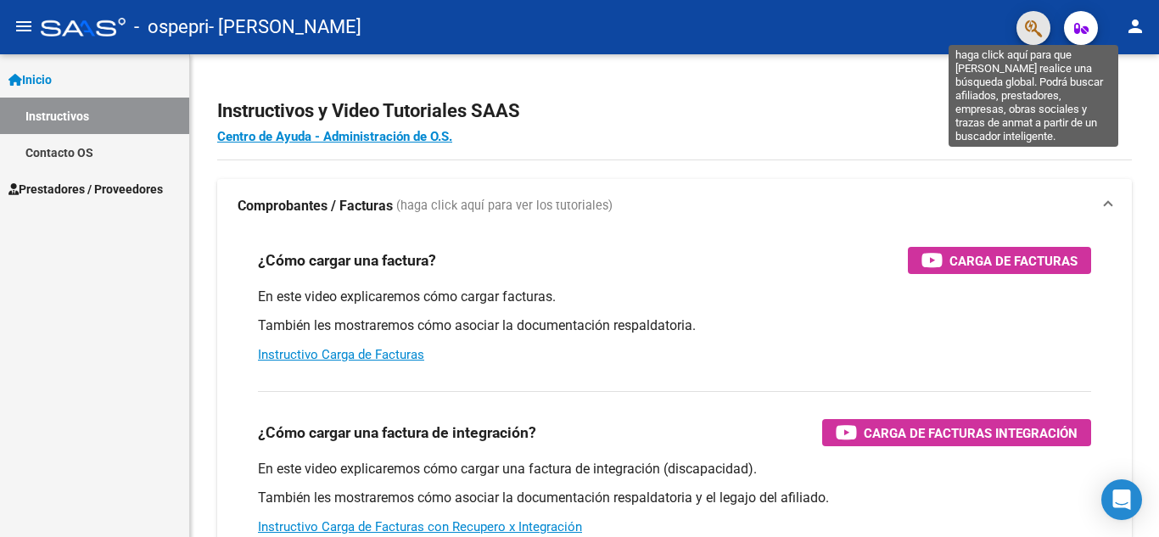
click at [1030, 33] on icon "button" at bounding box center [1033, 29] width 17 height 20
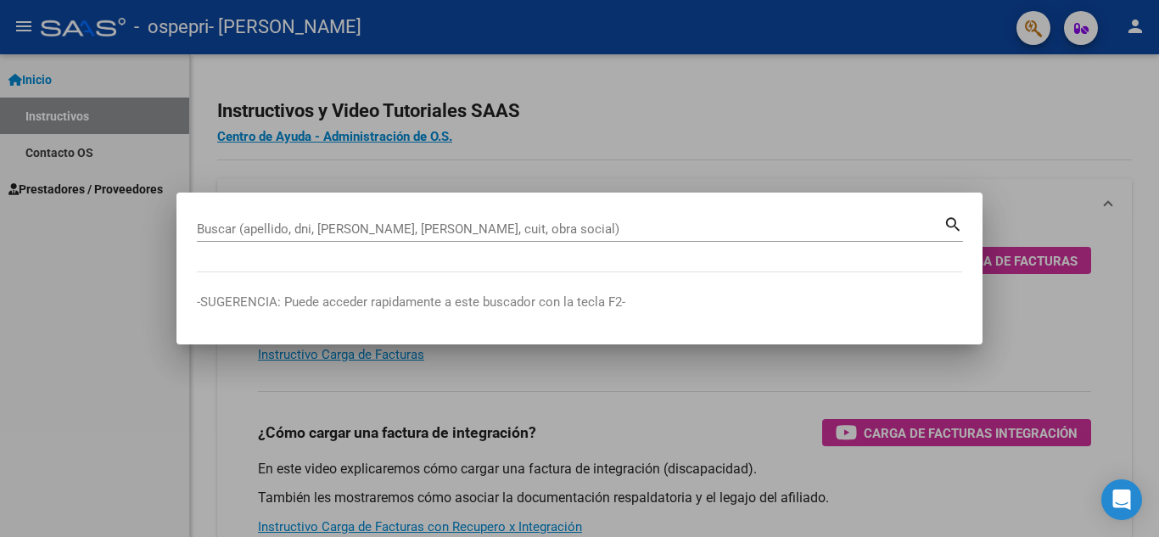
click at [782, 87] on div at bounding box center [579, 268] width 1159 height 537
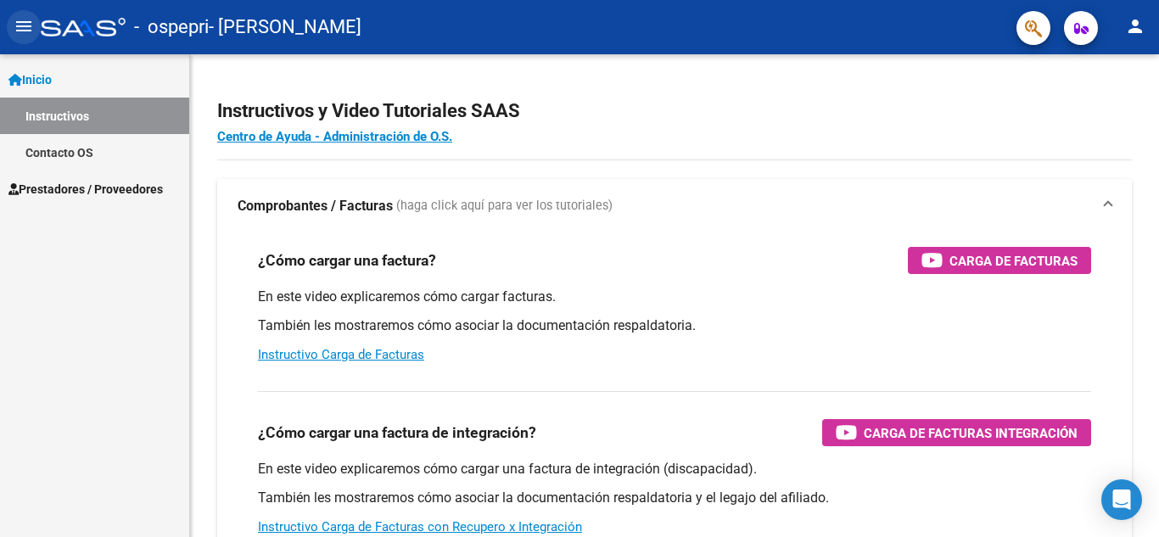
click at [25, 31] on mat-icon "menu" at bounding box center [24, 26] width 20 height 20
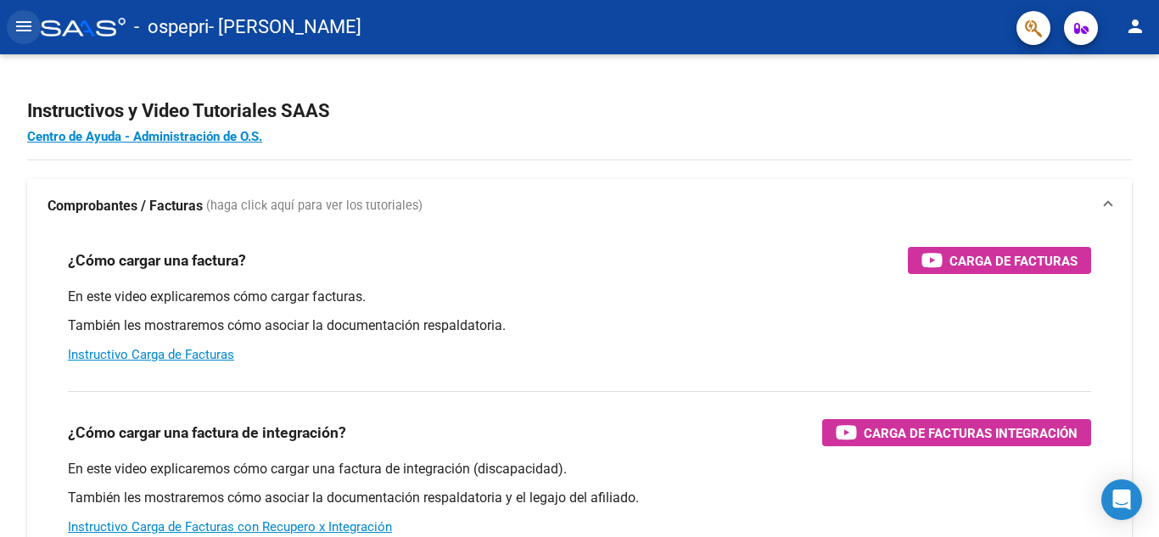
click at [25, 31] on mat-icon "menu" at bounding box center [24, 26] width 20 height 20
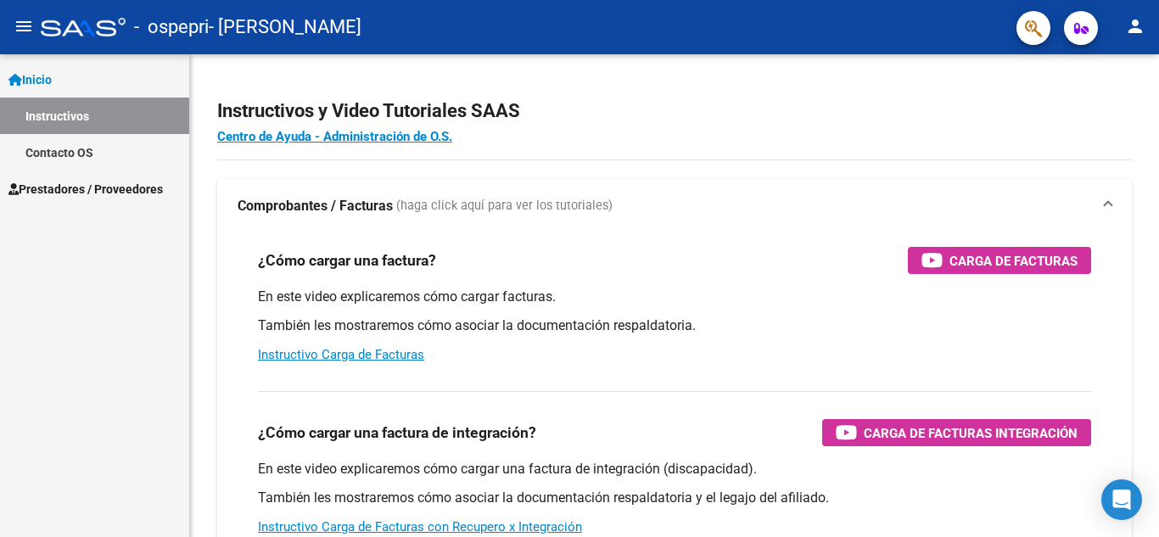
click at [33, 87] on span "Inicio" at bounding box center [29, 79] width 43 height 19
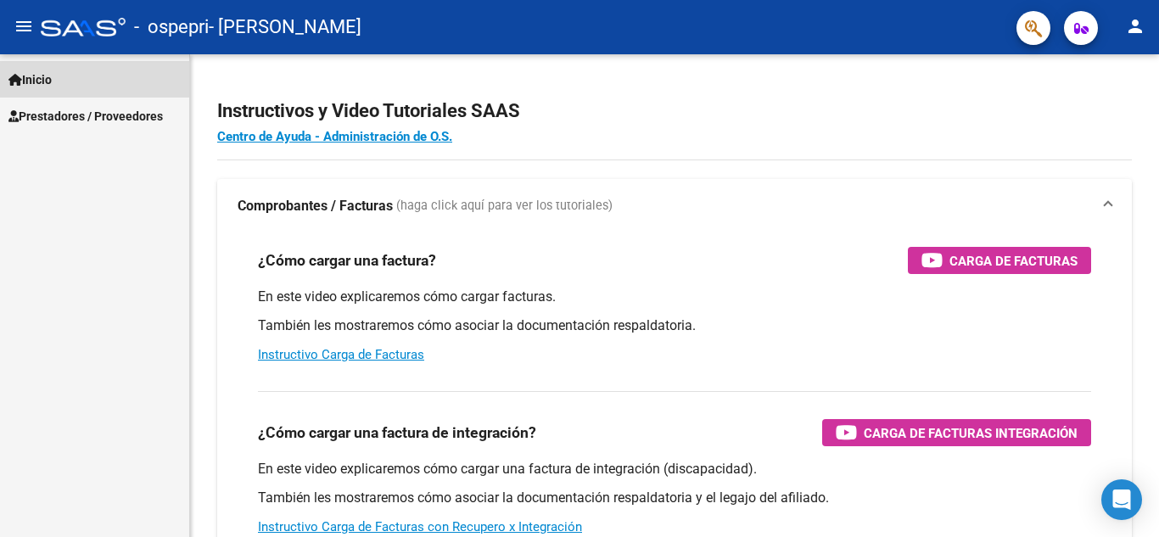
click at [33, 87] on span "Inicio" at bounding box center [29, 79] width 43 height 19
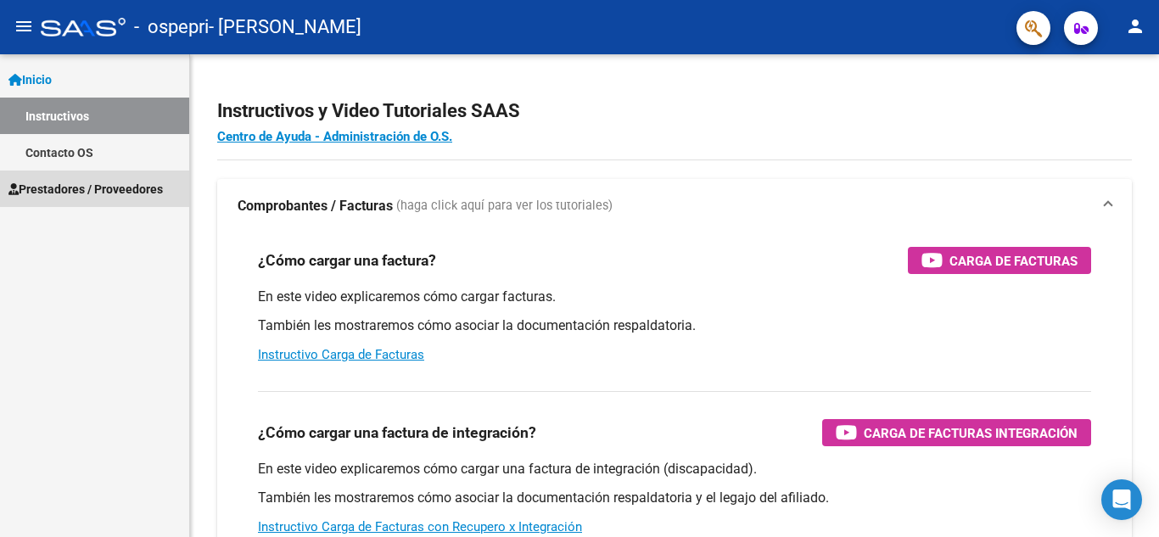
click at [75, 189] on span "Prestadores / Proveedores" at bounding box center [85, 189] width 154 height 19
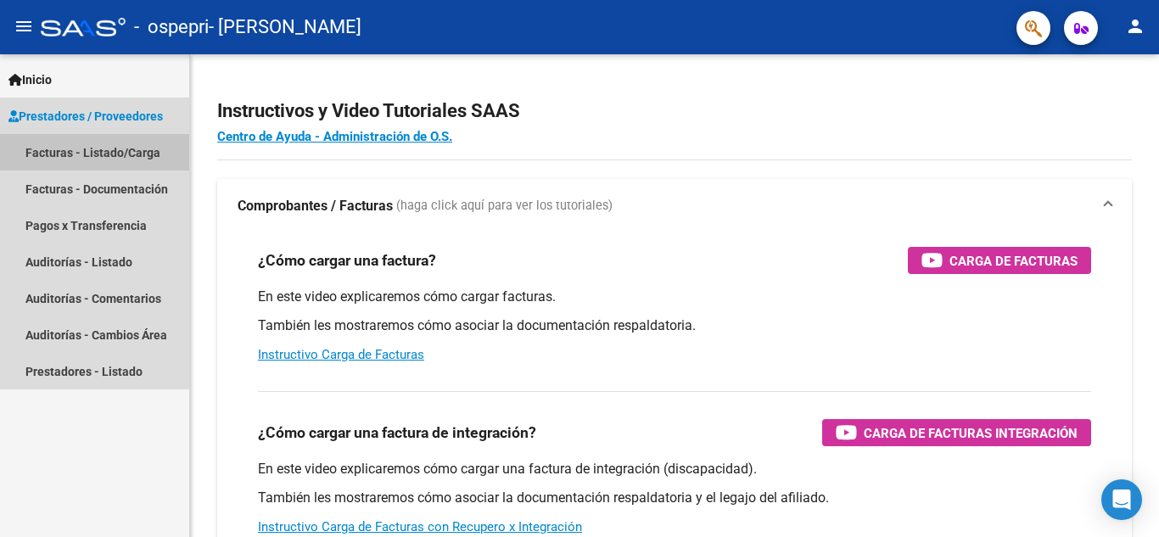
click at [93, 152] on link "Facturas - Listado/Carga" at bounding box center [94, 152] width 189 height 36
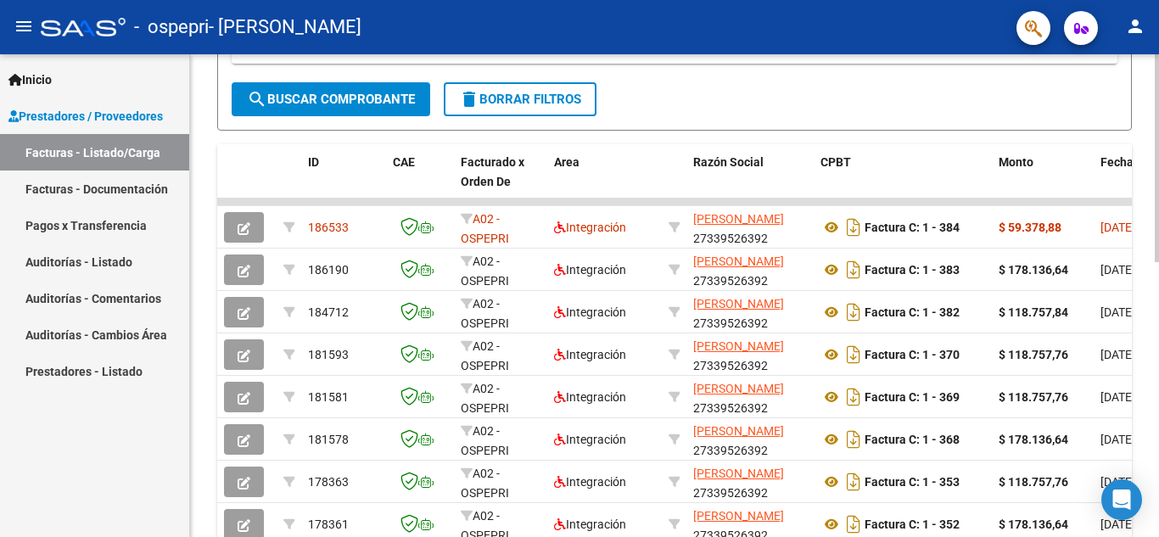
scroll to position [425, 0]
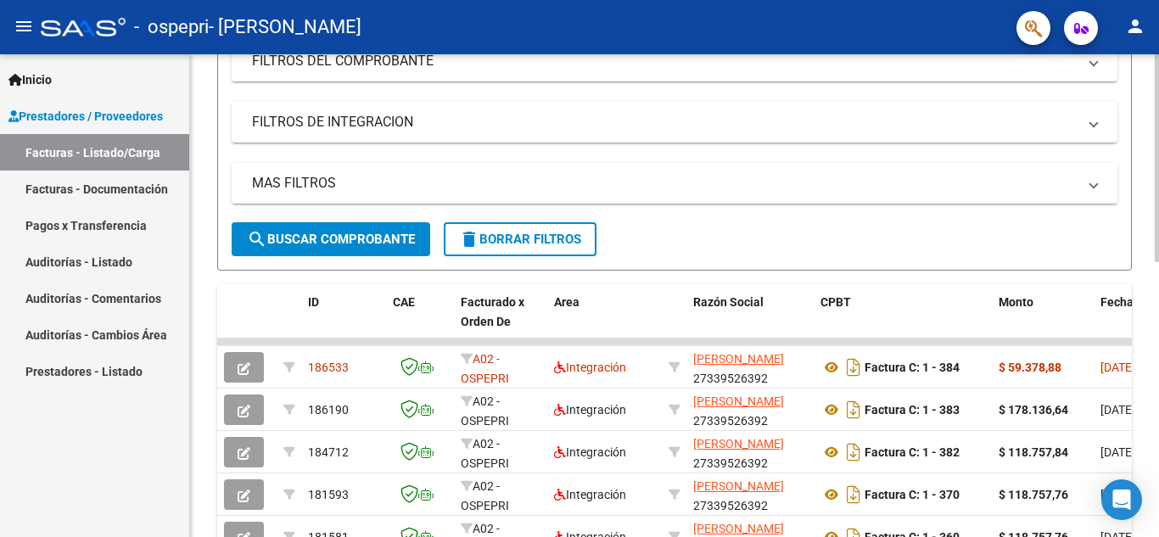
click at [1123, 210] on div "Video tutorial PRESTADORES -> Listado de CPBTs Emitidos por Prestadores / Prove…" at bounding box center [677, 320] width 974 height 1106
